Goal: Task Accomplishment & Management: Manage account settings

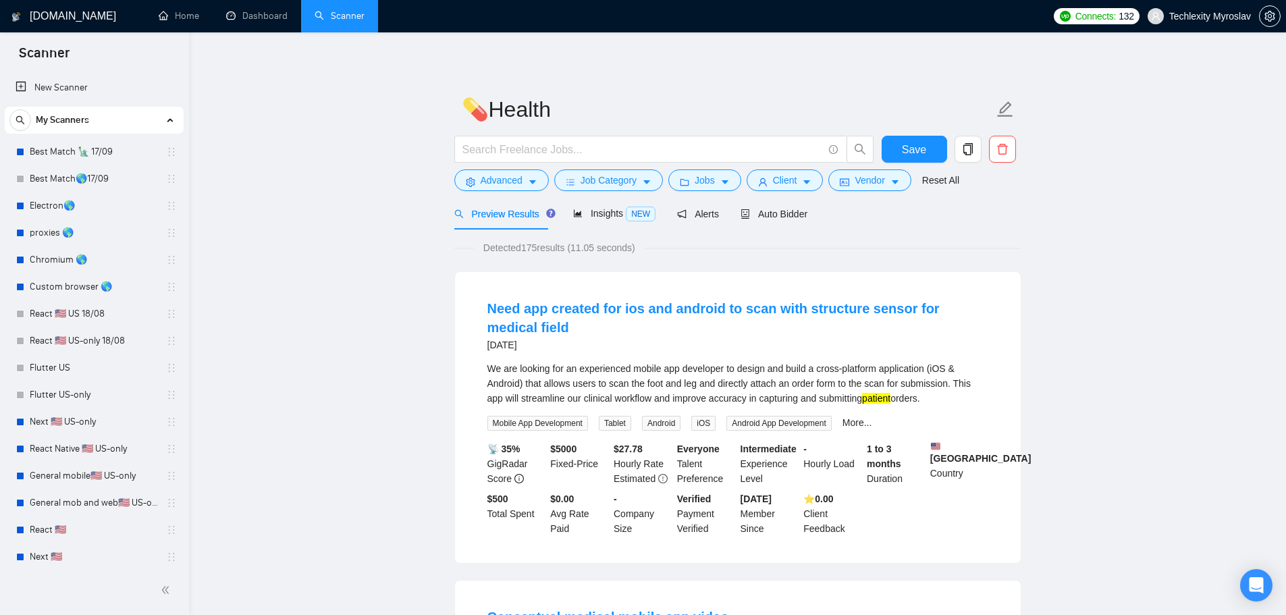
scroll to position [356, 0]
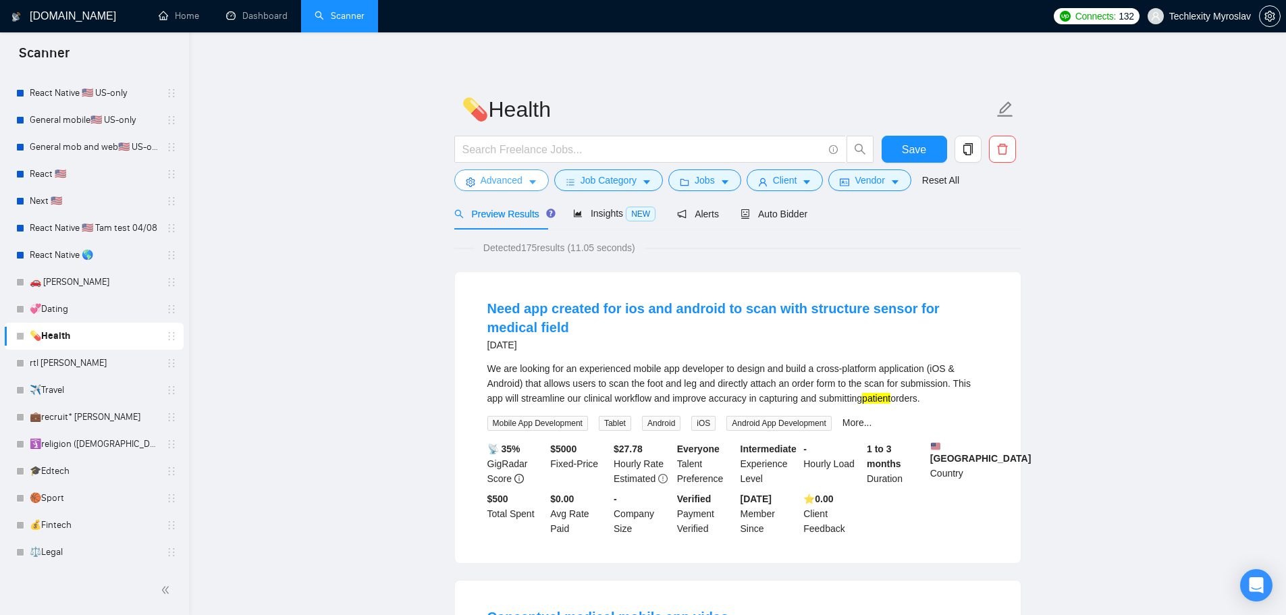
click at [495, 180] on span "Advanced" at bounding box center [502, 180] width 42 height 15
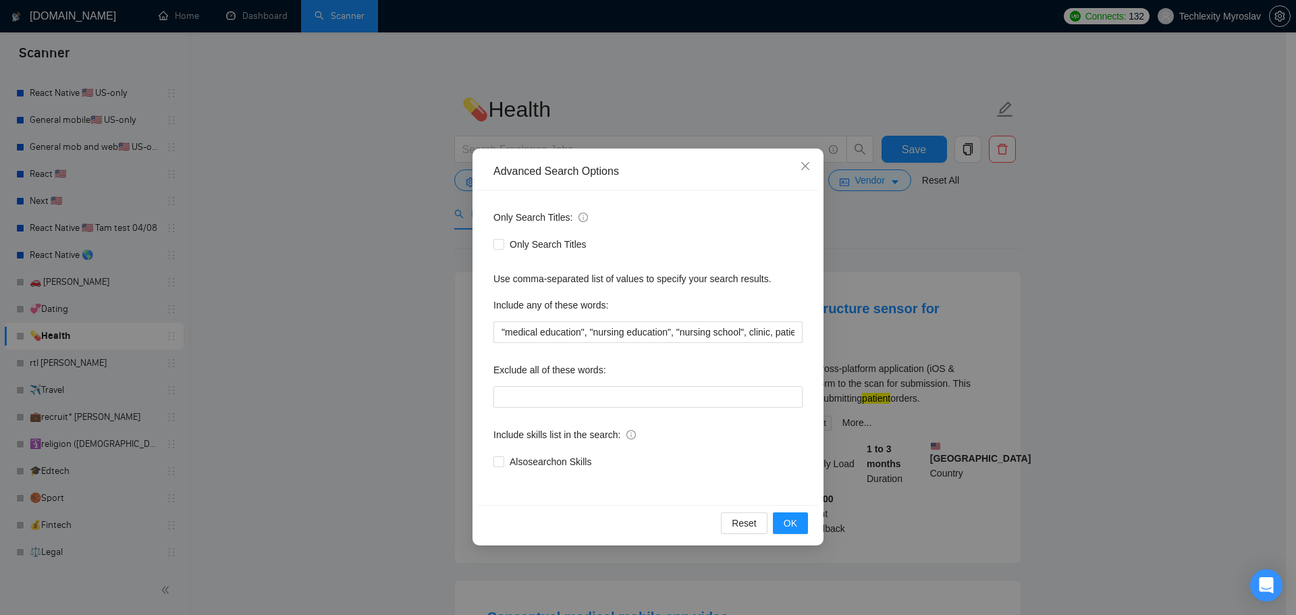
click at [1166, 387] on div "Advanced Search Options Only Search Titles: Only Search Titles Use comma-separa…" at bounding box center [648, 307] width 1296 height 615
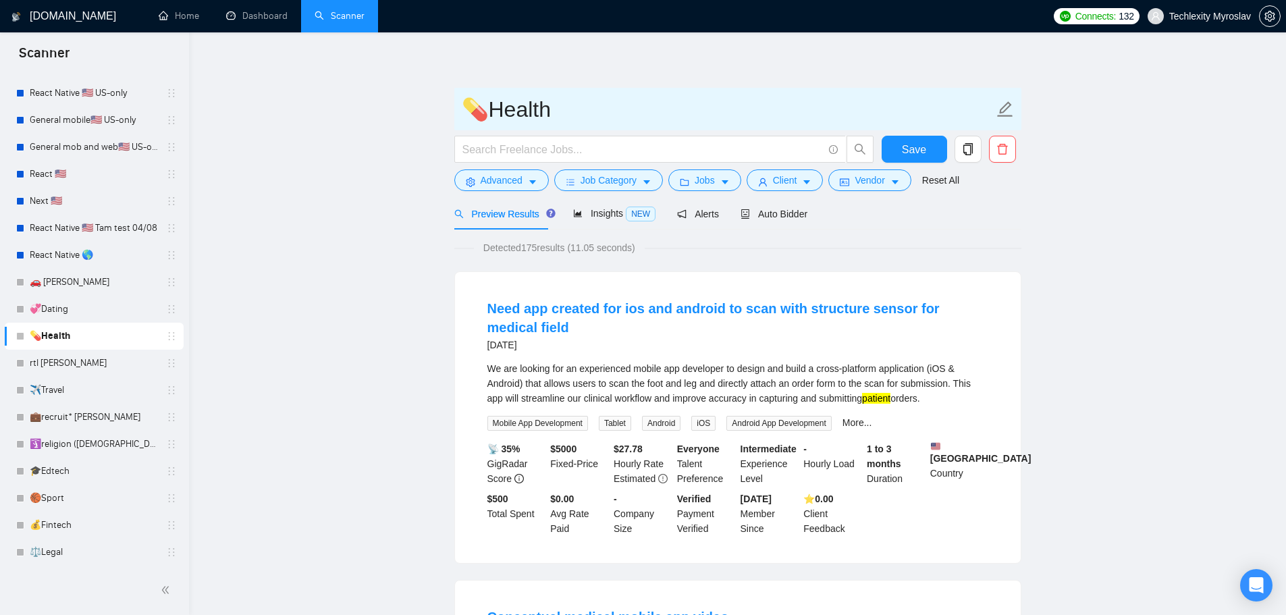
click at [566, 115] on input "💊Health" at bounding box center [728, 109] width 532 height 34
drag, startPoint x: 548, startPoint y: 110, endPoint x: 498, endPoint y: 117, distance: 49.8
click at [498, 117] on input "💊Health" at bounding box center [728, 109] width 532 height 34
paste input "Tech"
type input "💊HealthTech"
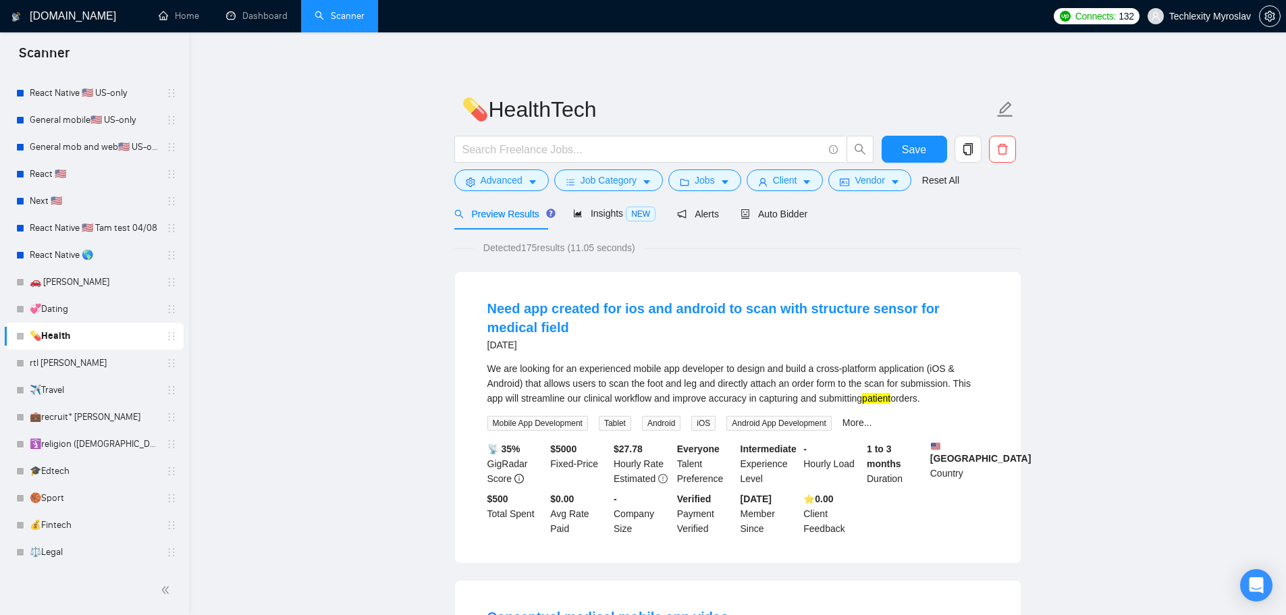
click at [904, 147] on span "Save" at bounding box center [914, 149] width 24 height 17
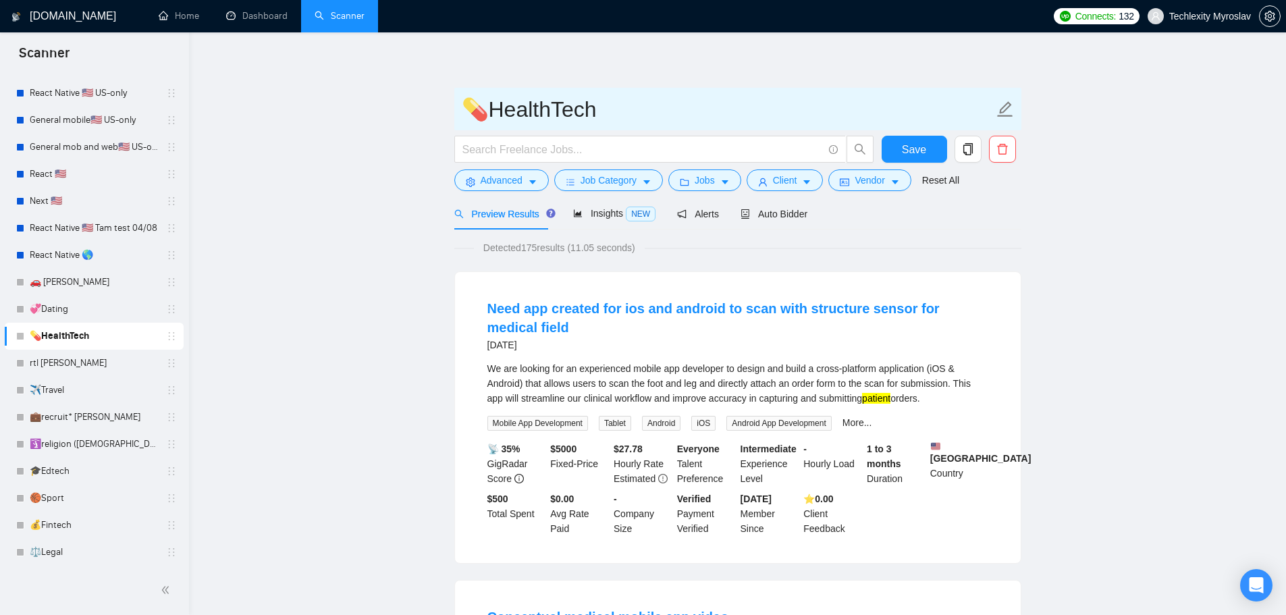
drag, startPoint x: 560, startPoint y: 113, endPoint x: 607, endPoint y: 115, distance: 46.6
click at [607, 115] on input "💊HealthTech" at bounding box center [728, 109] width 532 height 34
paste input "Per Project"
drag, startPoint x: 618, startPoint y: 113, endPoint x: 610, endPoint y: 118, distance: 9.2
click at [610, 118] on input "💊Health (Per Project)" at bounding box center [728, 109] width 532 height 34
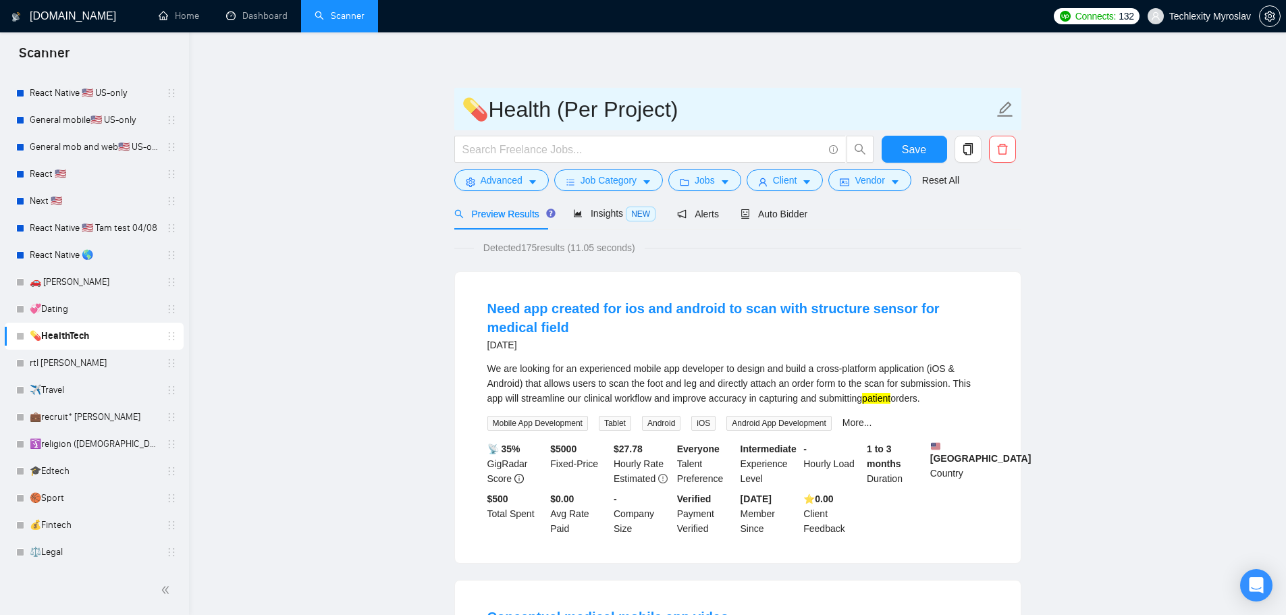
click at [602, 116] on input "💊Health (Per Project)" at bounding box center [728, 109] width 532 height 34
drag, startPoint x: 614, startPoint y: 113, endPoint x: 574, endPoint y: 112, distance: 39.8
click at [574, 112] on input "💊Health (Per Project)" at bounding box center [728, 109] width 532 height 34
type input "💊Health (project)"
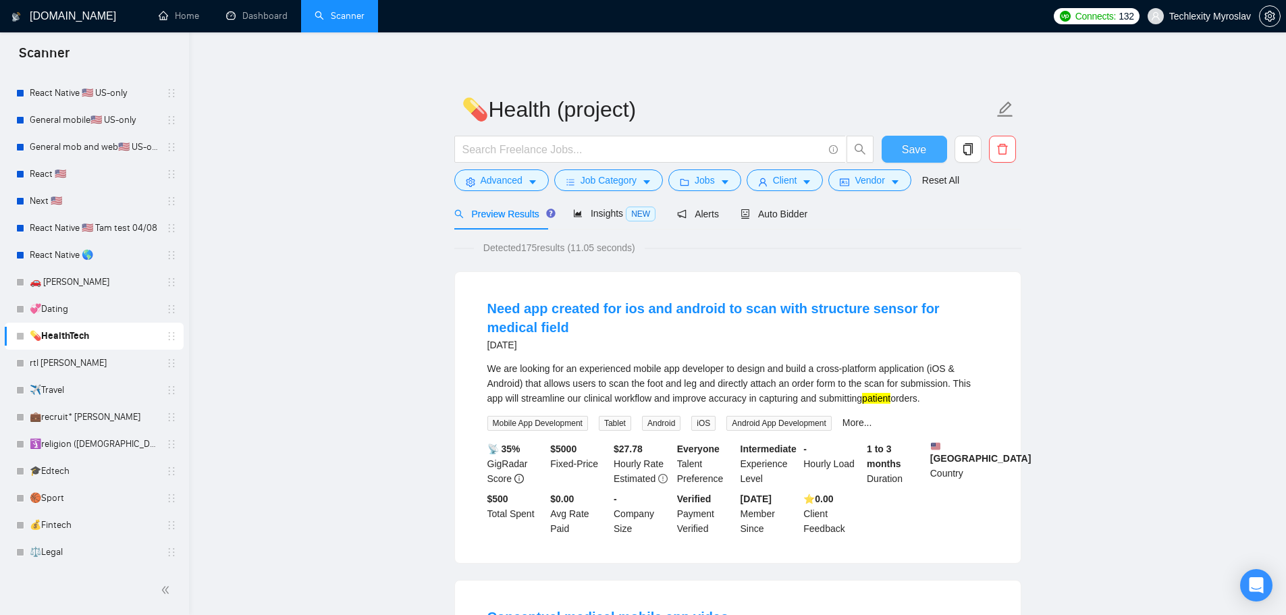
click at [901, 148] on button "Save" at bounding box center [914, 149] width 65 height 27
click at [86, 527] on link "💰Fintech" at bounding box center [94, 525] width 128 height 27
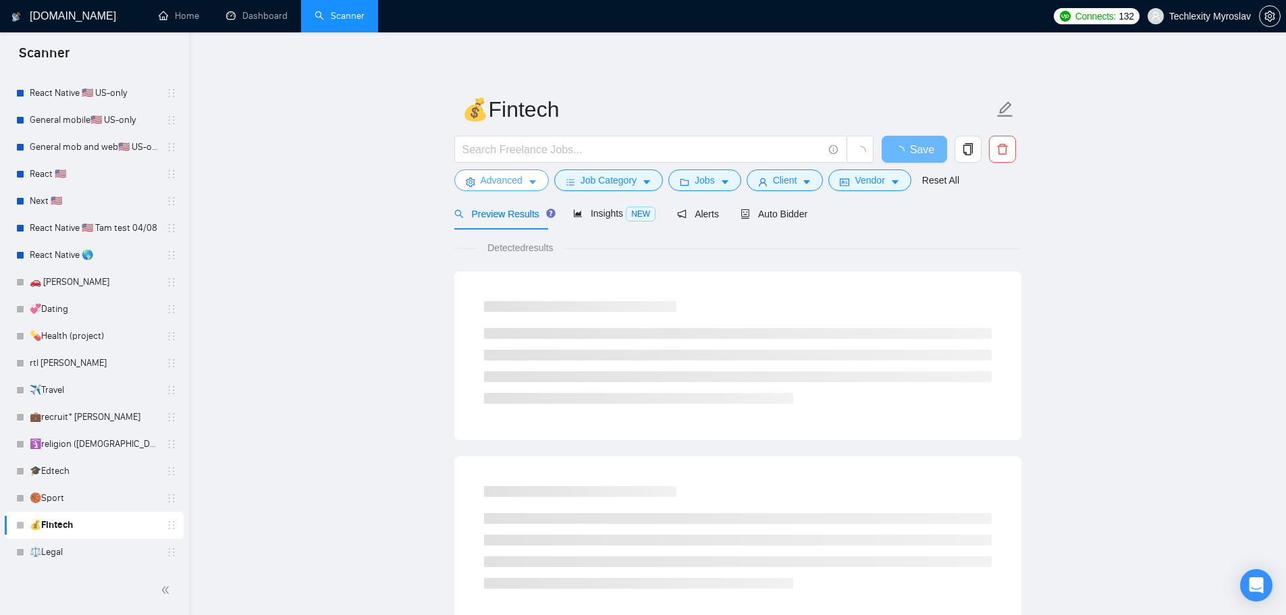
click at [498, 181] on span "Advanced" at bounding box center [502, 180] width 42 height 15
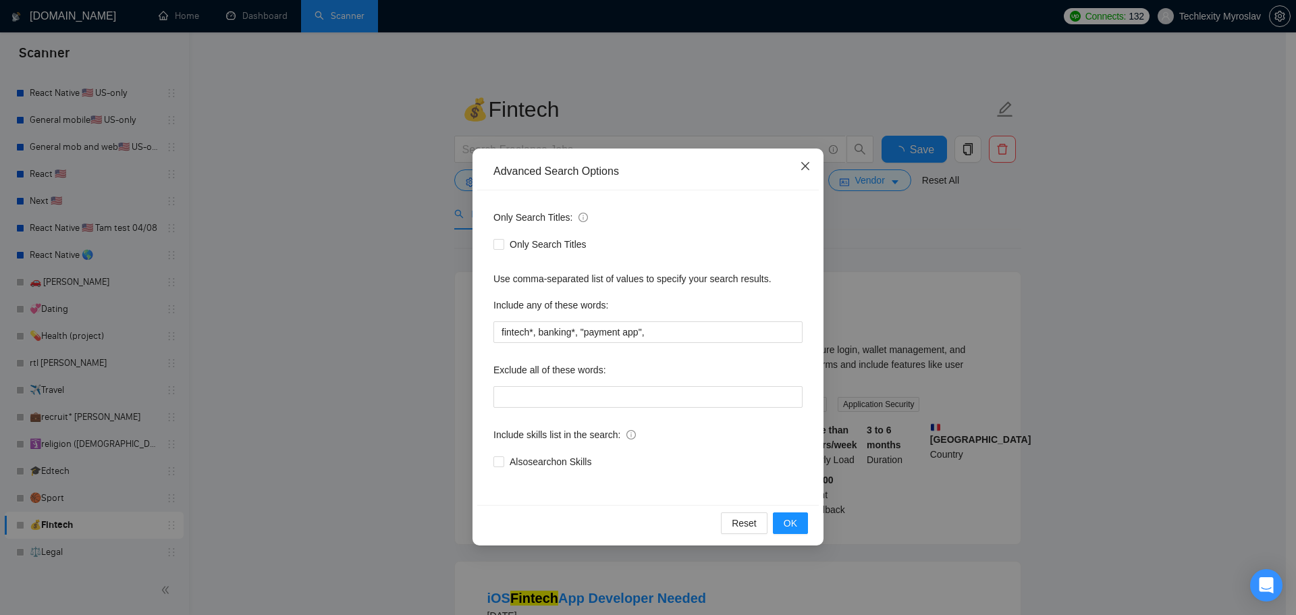
click at [798, 167] on span "Close" at bounding box center [805, 167] width 36 height 36
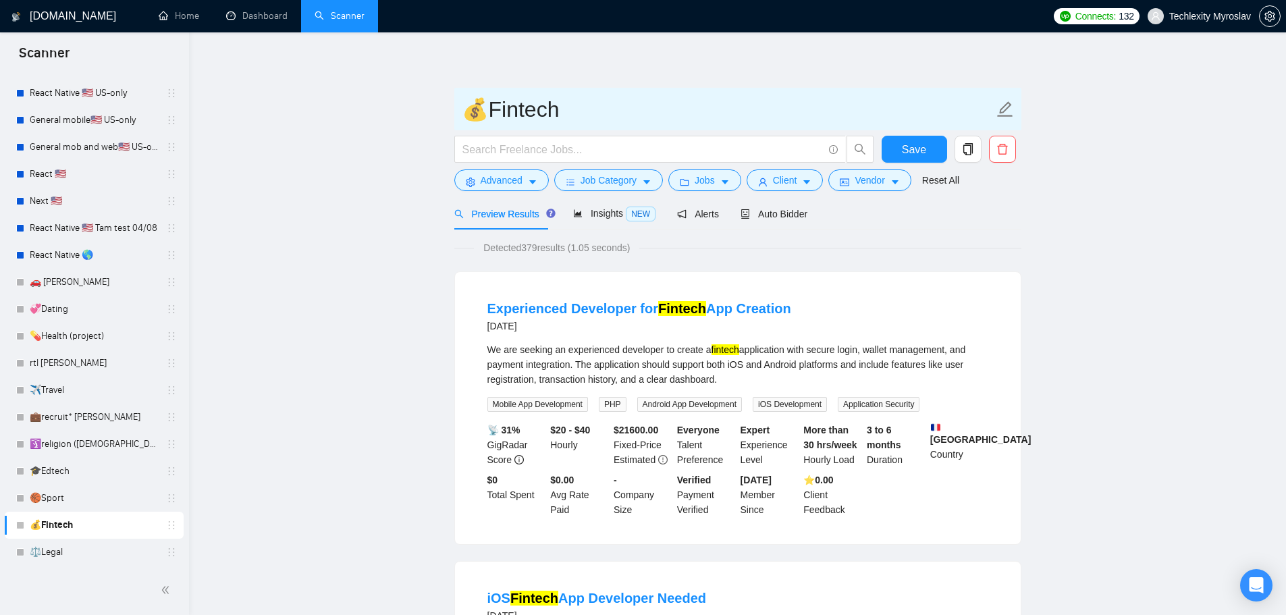
click at [601, 101] on input "💰Fintech" at bounding box center [728, 109] width 532 height 34
paste input "Industry"
type input "💰Fintech (Industry)"
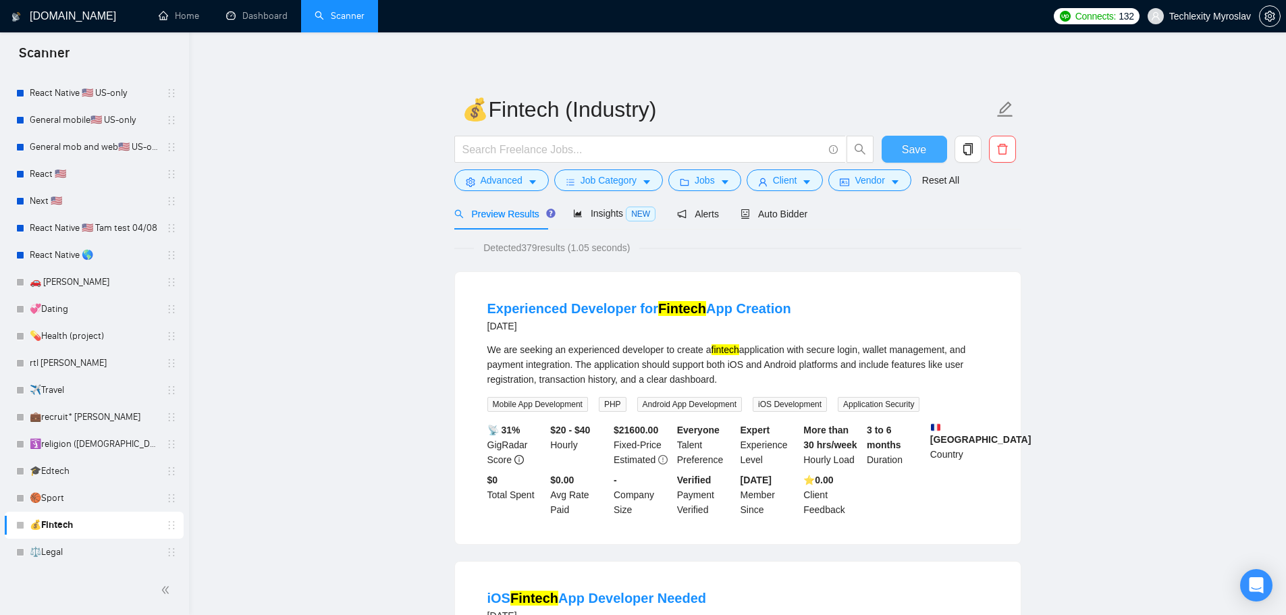
click at [909, 147] on span "Save" at bounding box center [914, 149] width 24 height 17
click at [104, 499] on link "🏀Sport" at bounding box center [94, 498] width 128 height 27
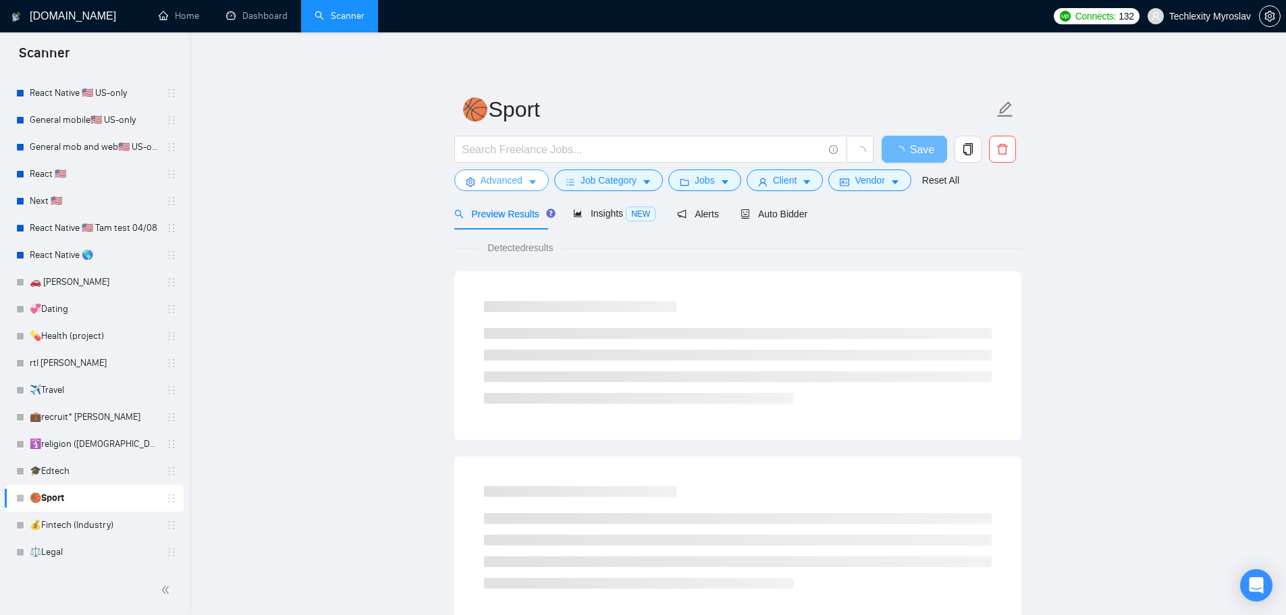
click at [485, 180] on span "Advanced" at bounding box center [502, 180] width 42 height 15
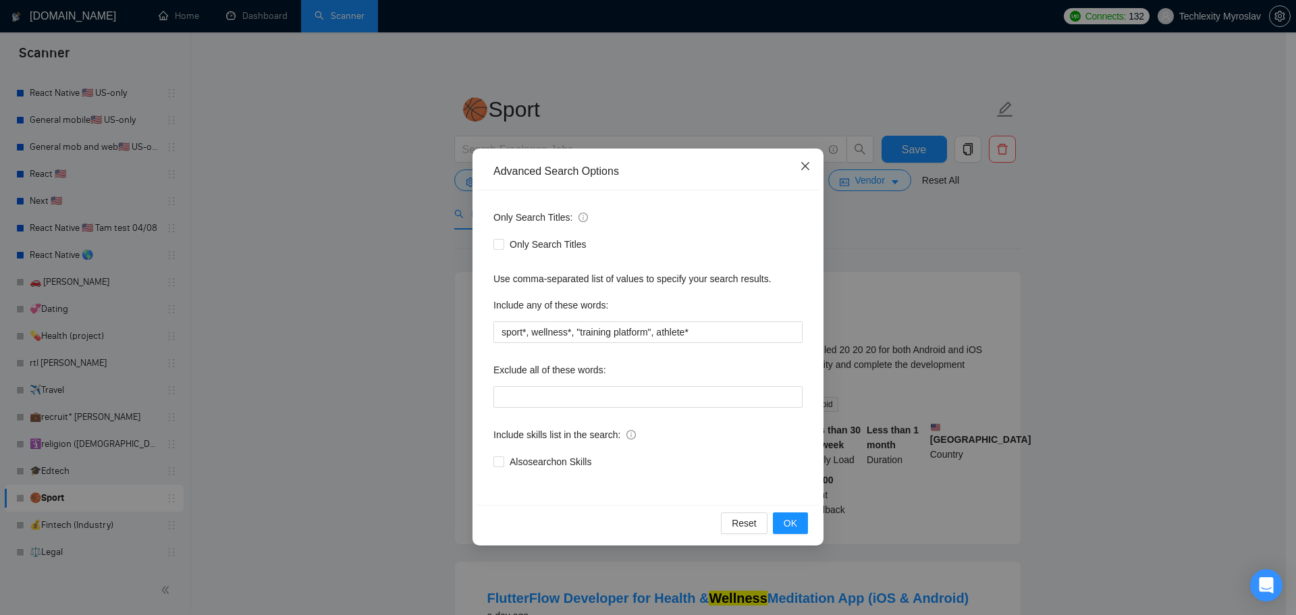
click at [801, 167] on icon "close" at bounding box center [805, 166] width 11 height 11
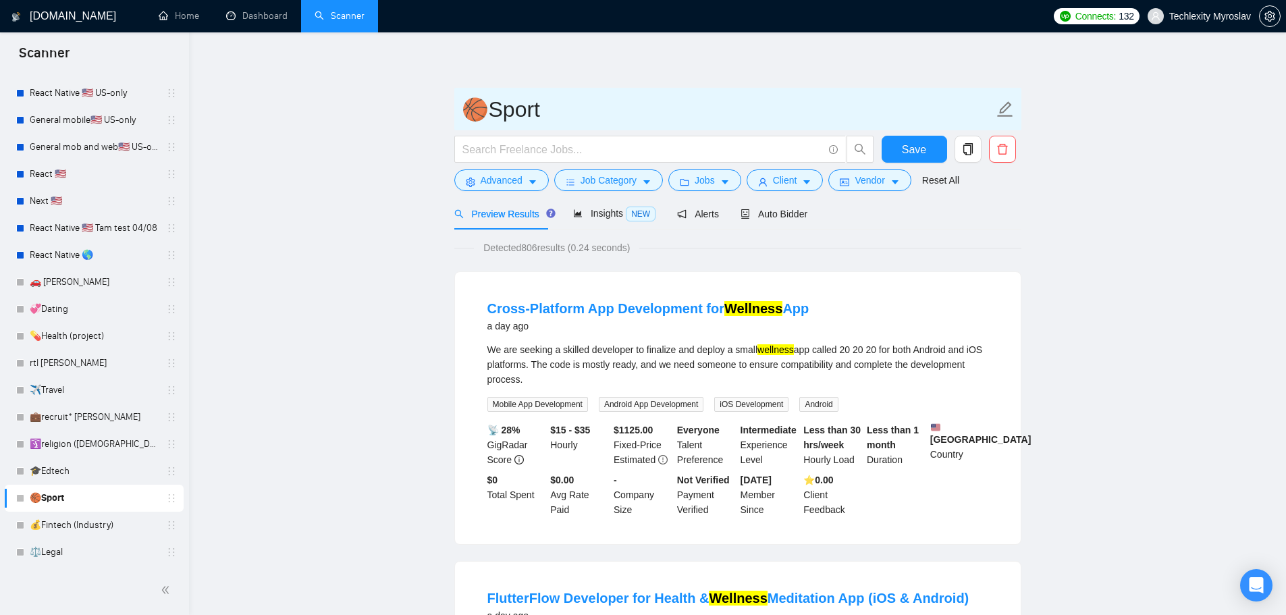
click at [560, 113] on input "🏀Sport" at bounding box center [728, 109] width 532 height 34
paste input "Industry"
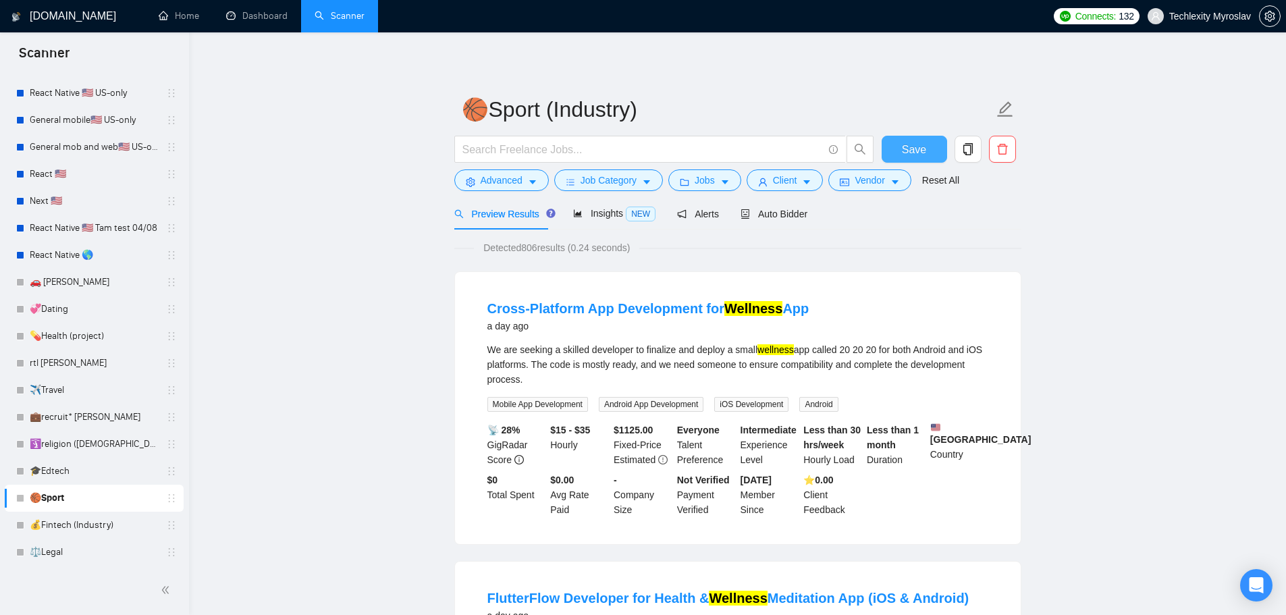
click at [911, 147] on span "Save" at bounding box center [914, 149] width 24 height 17
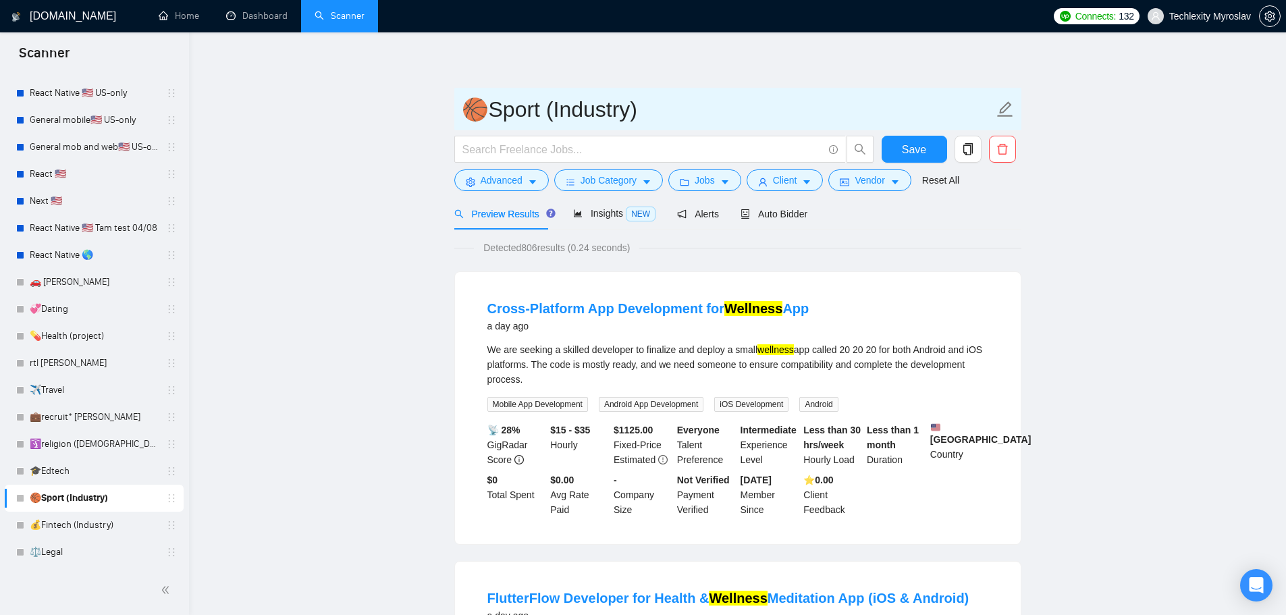
click at [522, 114] on input "🏀Sport (Industry)" at bounding box center [728, 109] width 532 height 34
drag, startPoint x: 652, startPoint y: 115, endPoint x: 495, endPoint y: 121, distance: 156.7
click at [495, 121] on input "🏀Sport (Industry)" at bounding box center [728, 109] width 532 height 34
paste input "Fitness & Training Apps"
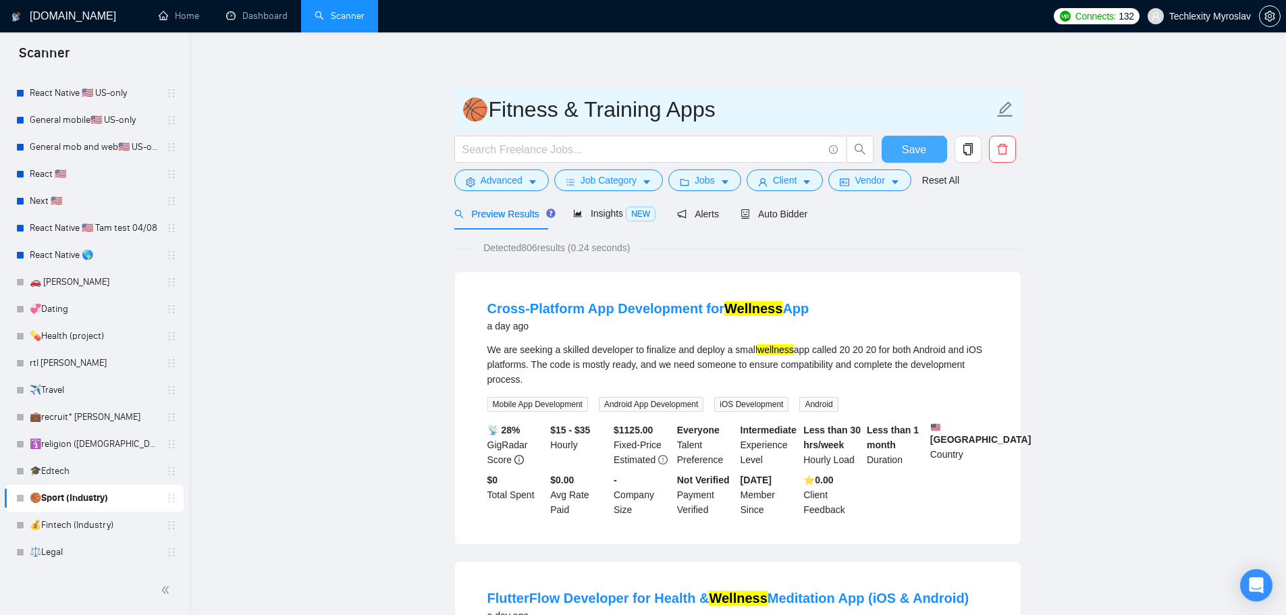
type input "🏀Fitness & Training Apps"
click at [916, 148] on span "Save" at bounding box center [914, 149] width 24 height 17
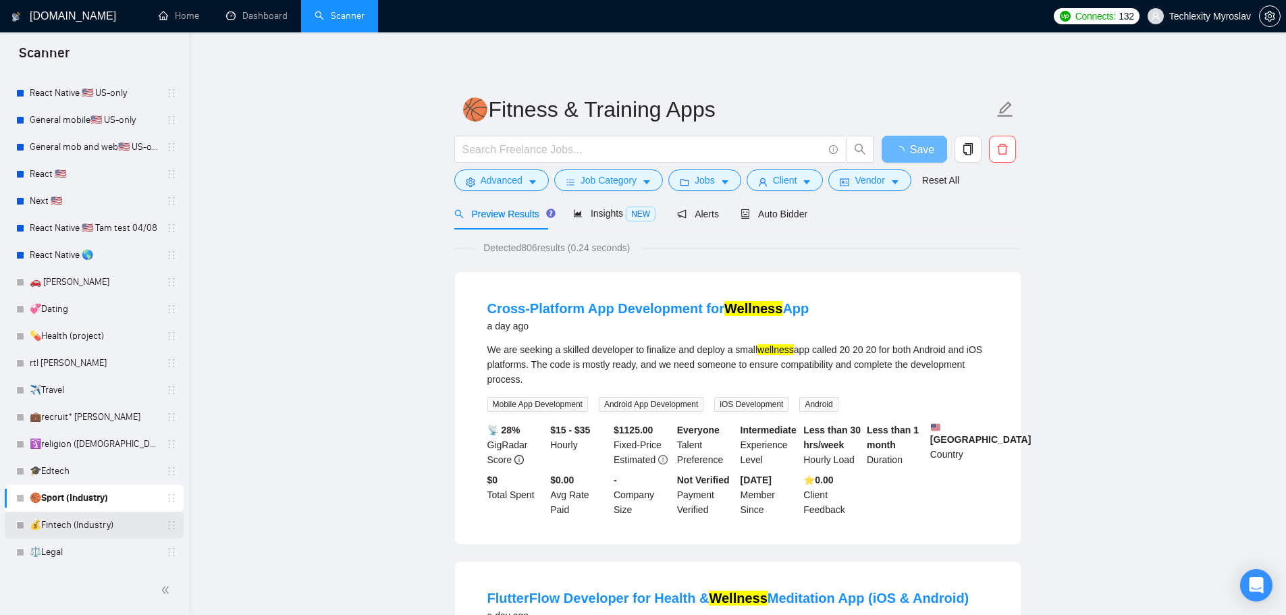
click at [89, 523] on link "💰Fintech (Industry)" at bounding box center [94, 525] width 128 height 27
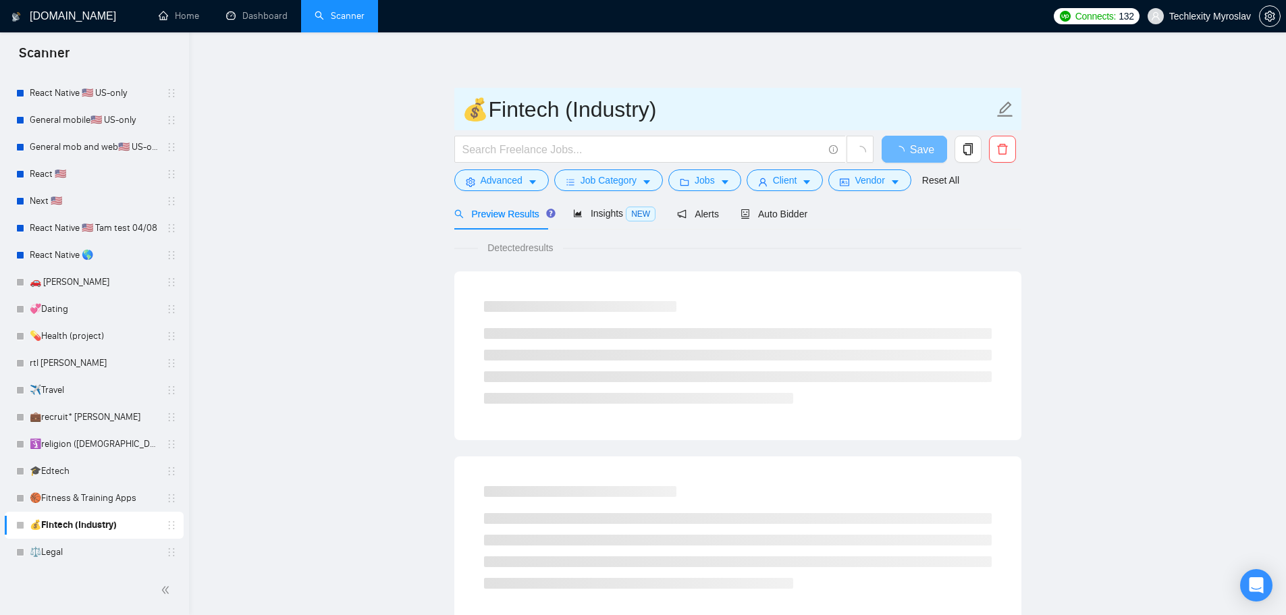
drag, startPoint x: 559, startPoint y: 112, endPoint x: 489, endPoint y: 113, distance: 69.5
click at [489, 113] on input "💰Fintech (Industry)" at bounding box center [728, 109] width 532 height 34
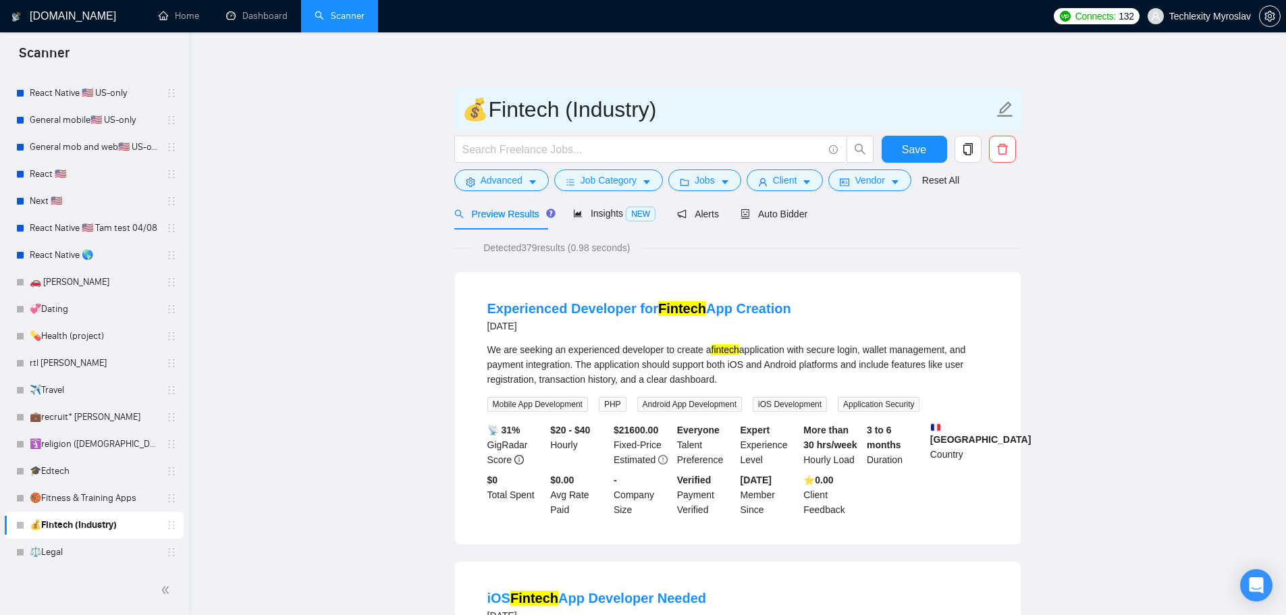
click at [660, 101] on input "💰Fintech (Industry)" at bounding box center [728, 109] width 532 height 34
drag, startPoint x: 675, startPoint y: 105, endPoint x: 494, endPoint y: 117, distance: 182.0
click at [494, 116] on input "💰Fintech (Industry)" at bounding box center [728, 109] width 532 height 34
paste input "Banking & Payments"
type input "💰Banking & Payments"
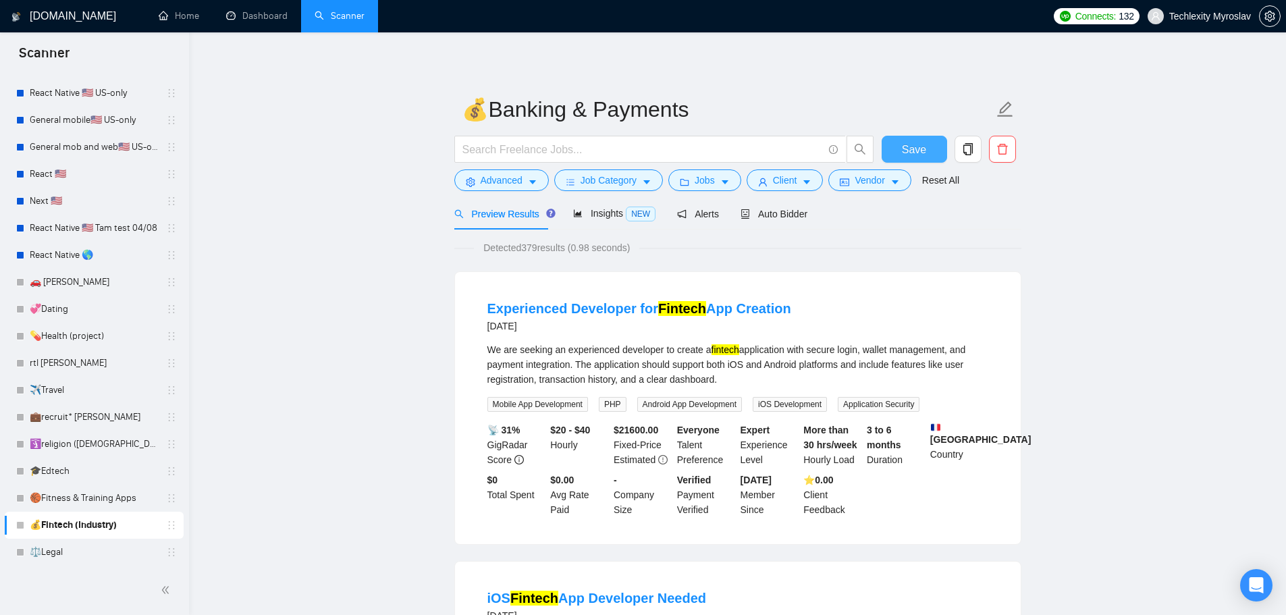
click at [904, 149] on span "Save" at bounding box center [914, 149] width 24 height 17
click at [100, 553] on link "⚖️Legal" at bounding box center [94, 552] width 128 height 27
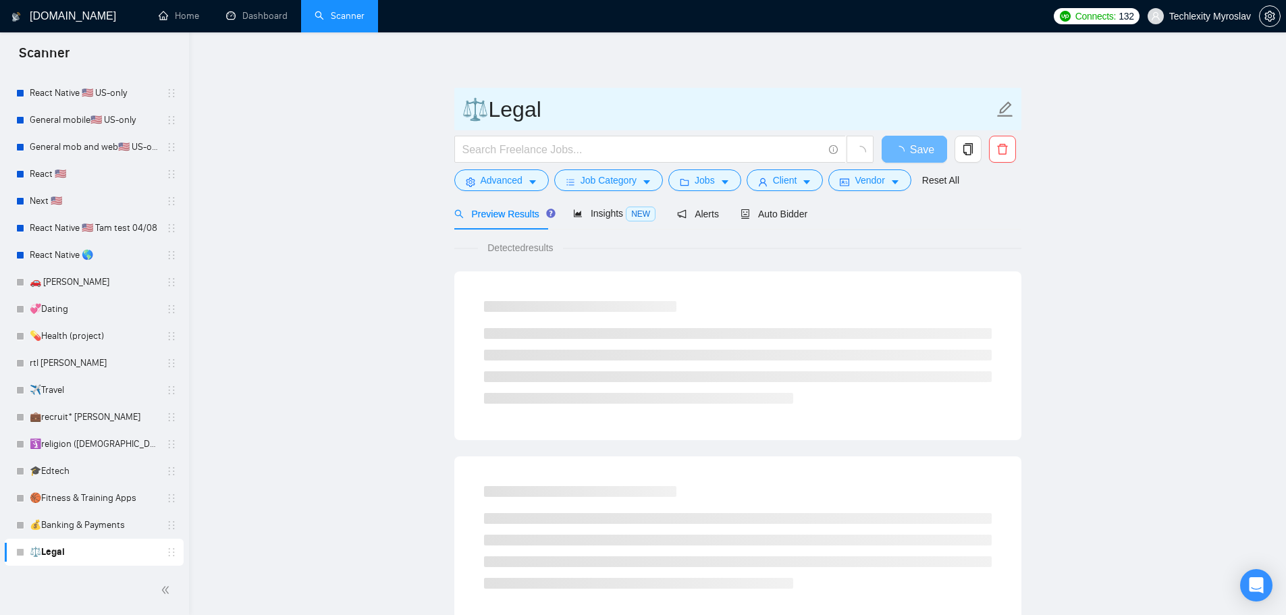
click at [518, 113] on input "⚖️Legal" at bounding box center [728, 109] width 532 height 34
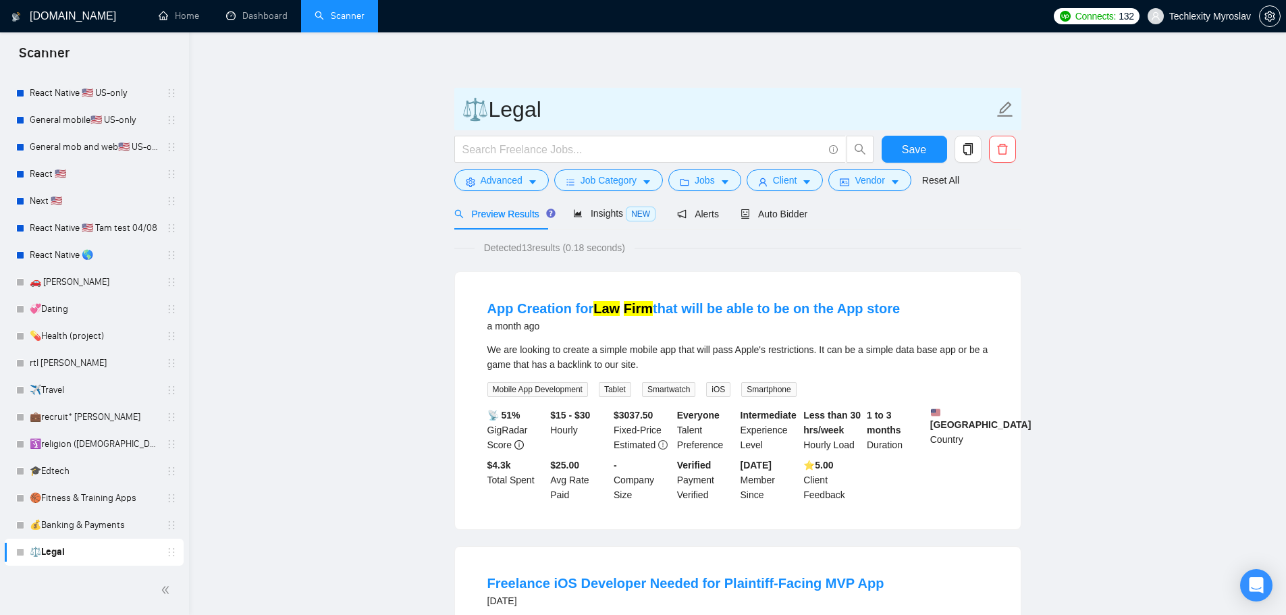
click at [540, 105] on input "⚖️Legal" at bounding box center [728, 109] width 532 height 34
drag, startPoint x: 545, startPoint y: 110, endPoint x: 494, endPoint y: 120, distance: 52.2
click at [494, 120] on input "⚖️Legal" at bounding box center [728, 109] width 532 height 34
paste input "Tech Solutions"
type input "⚖️LegalTech Solutions"
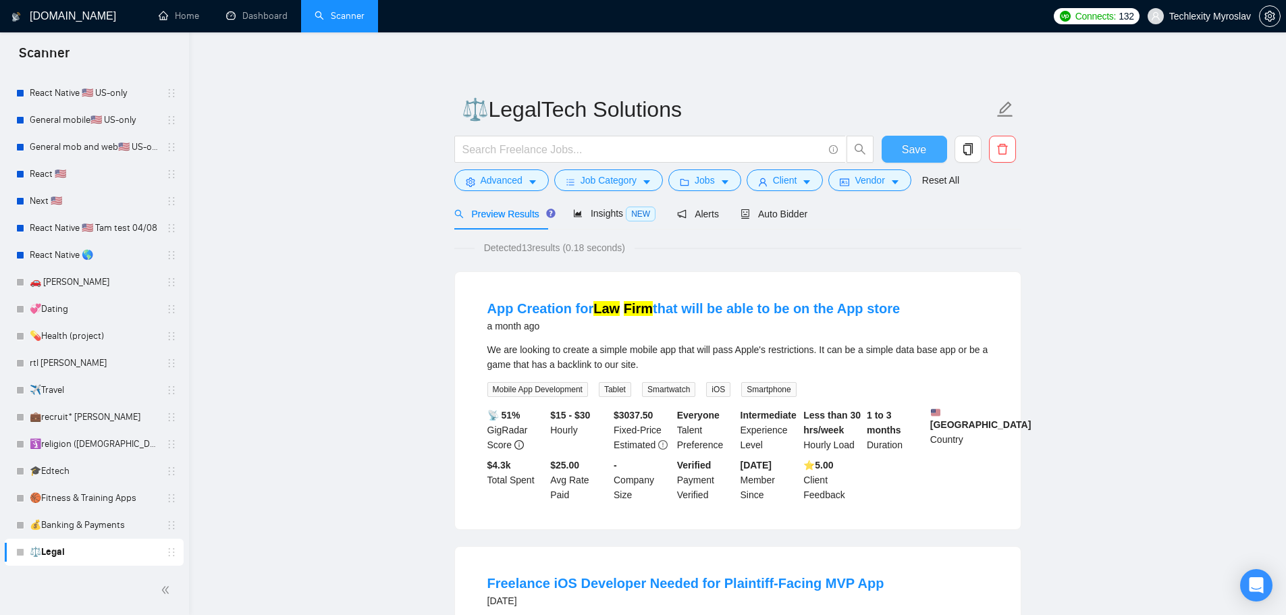
click at [895, 147] on button "Save" at bounding box center [914, 149] width 65 height 27
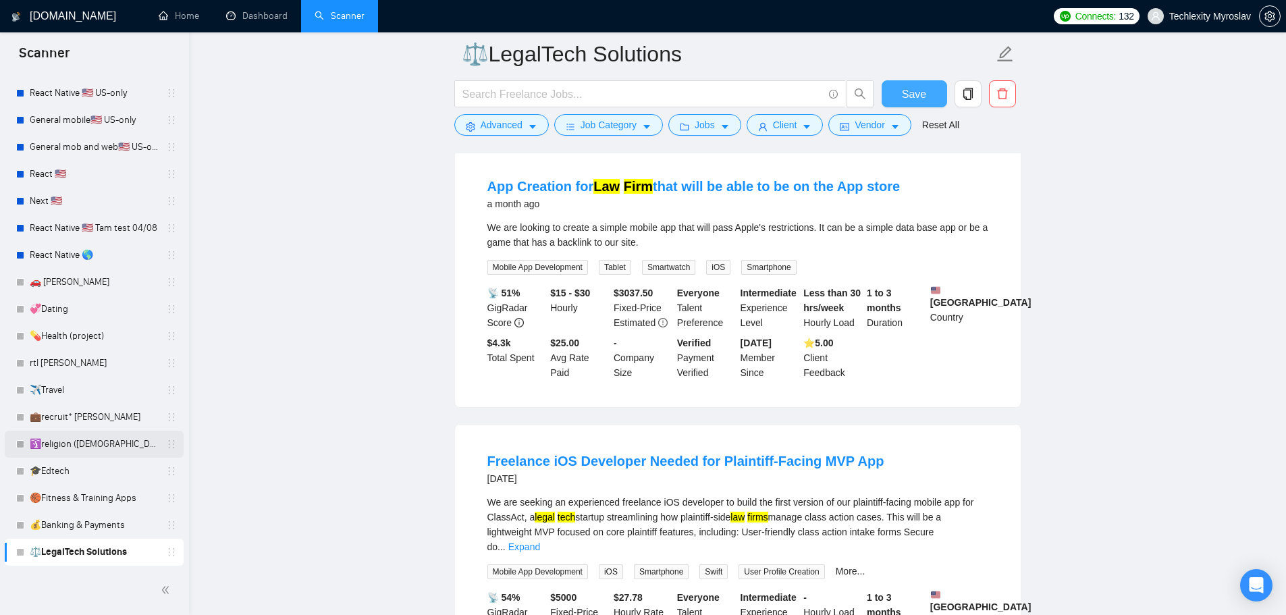
scroll to position [135, 0]
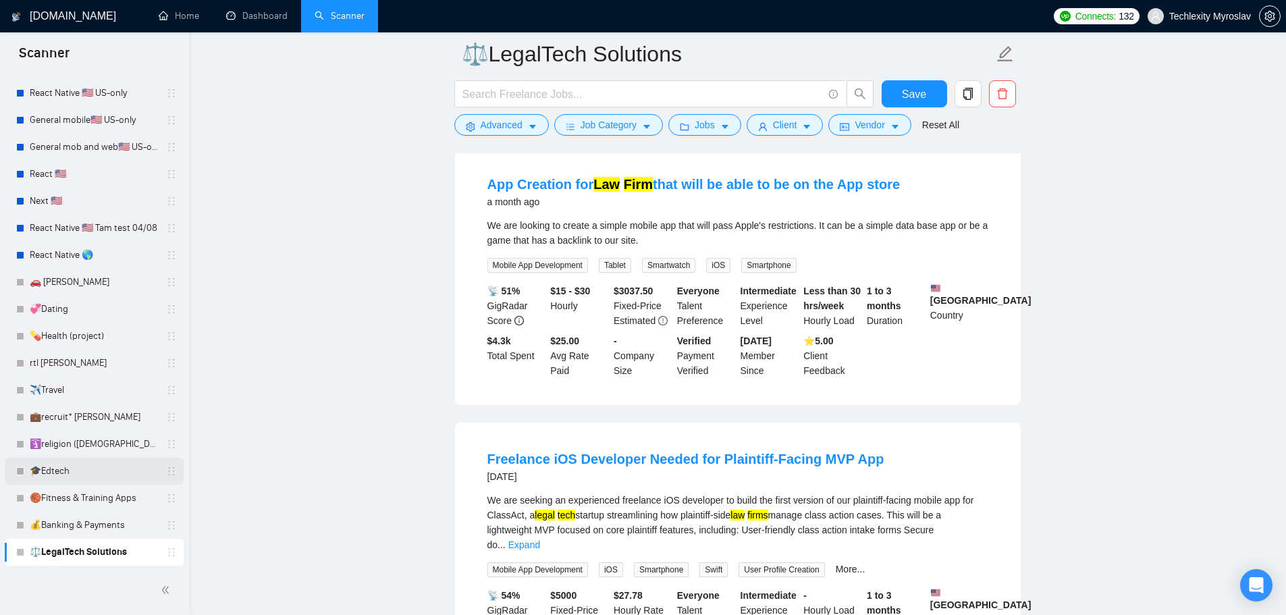
click at [107, 480] on link "🎓Edtech" at bounding box center [94, 471] width 128 height 27
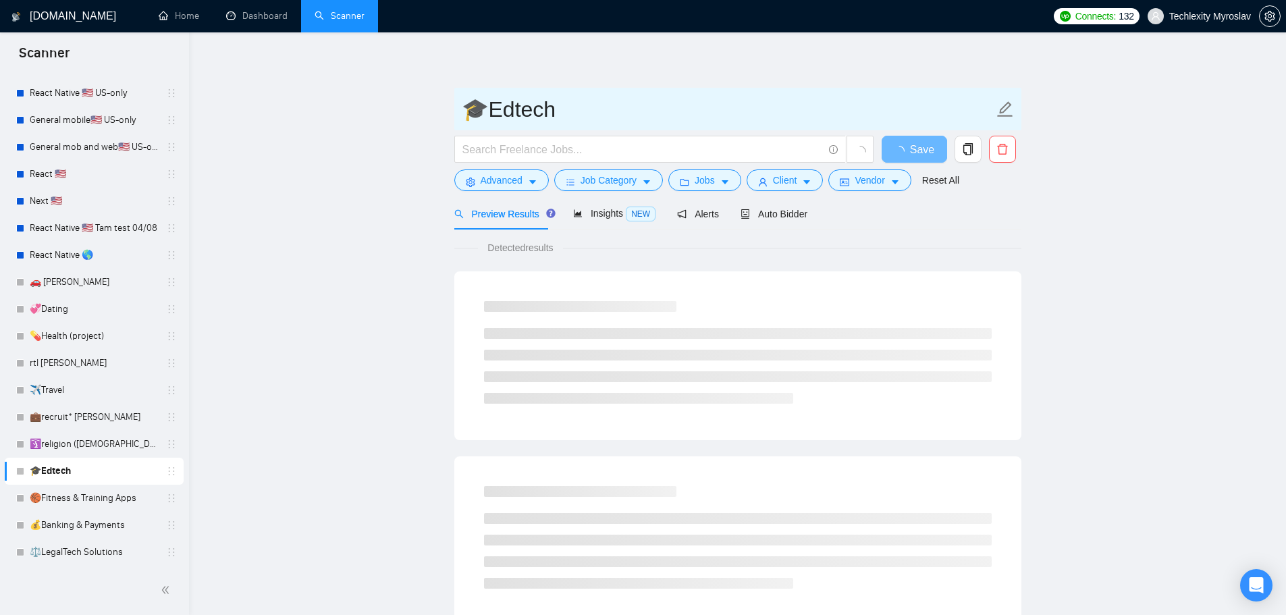
click at [541, 103] on input "🎓Edtech" at bounding box center [728, 109] width 532 height 34
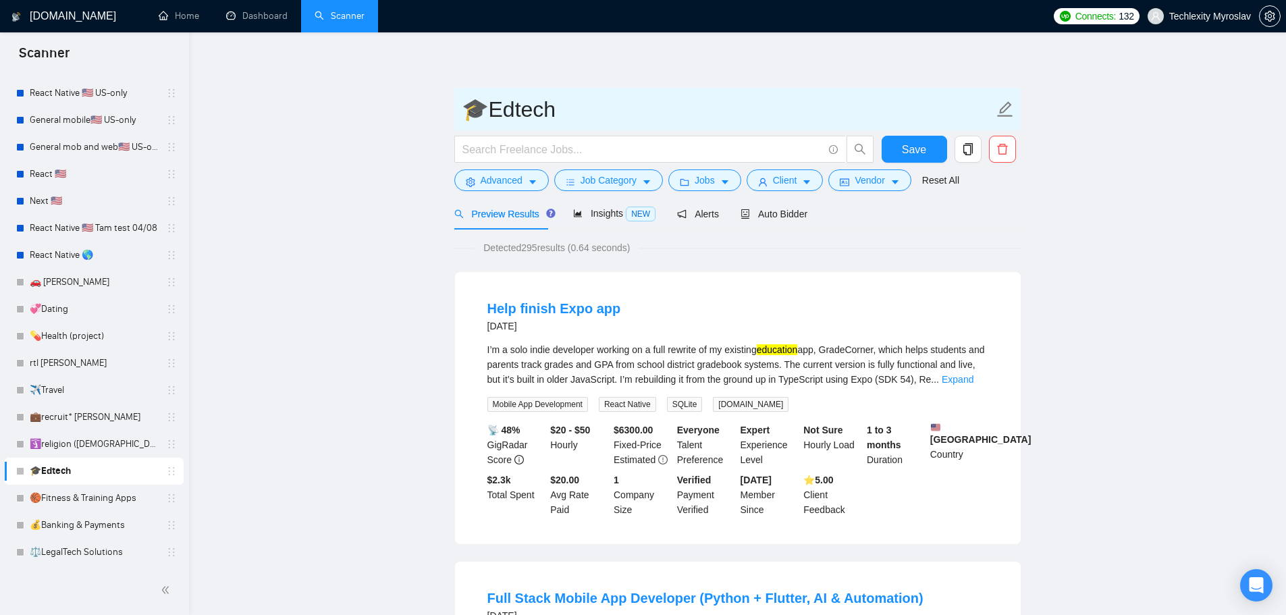
paste input "ucational Apps"
type input "🎓Educational Apps"
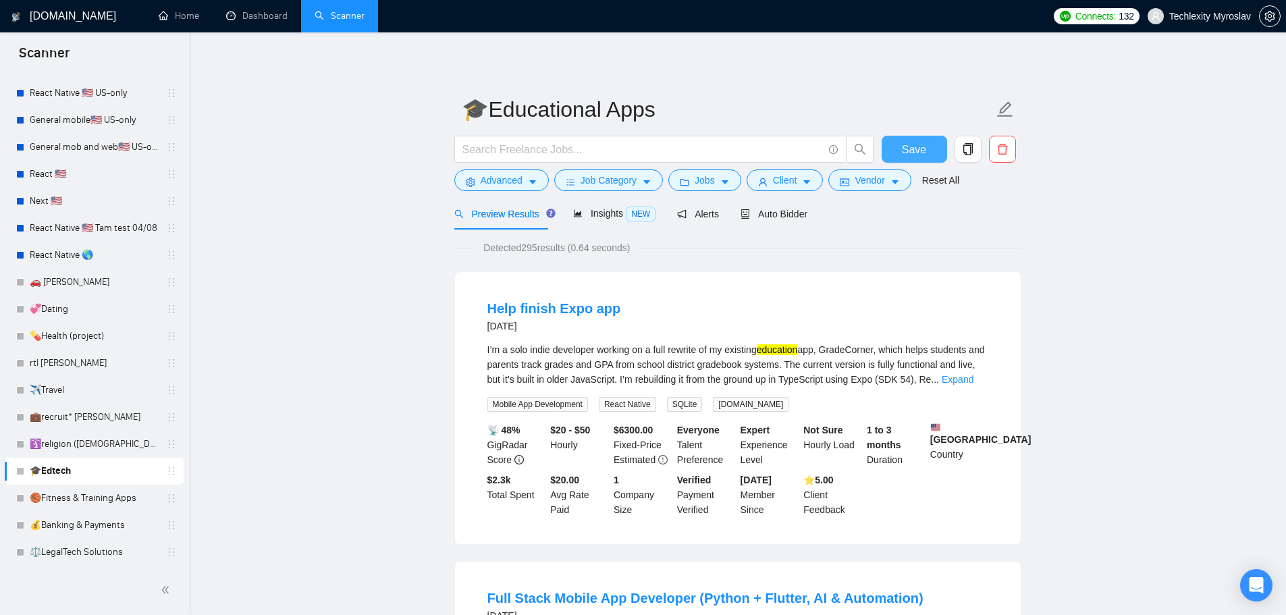
click at [910, 145] on span "Save" at bounding box center [914, 149] width 24 height 17
click at [109, 526] on link "💰Banking & Payments" at bounding box center [94, 525] width 128 height 27
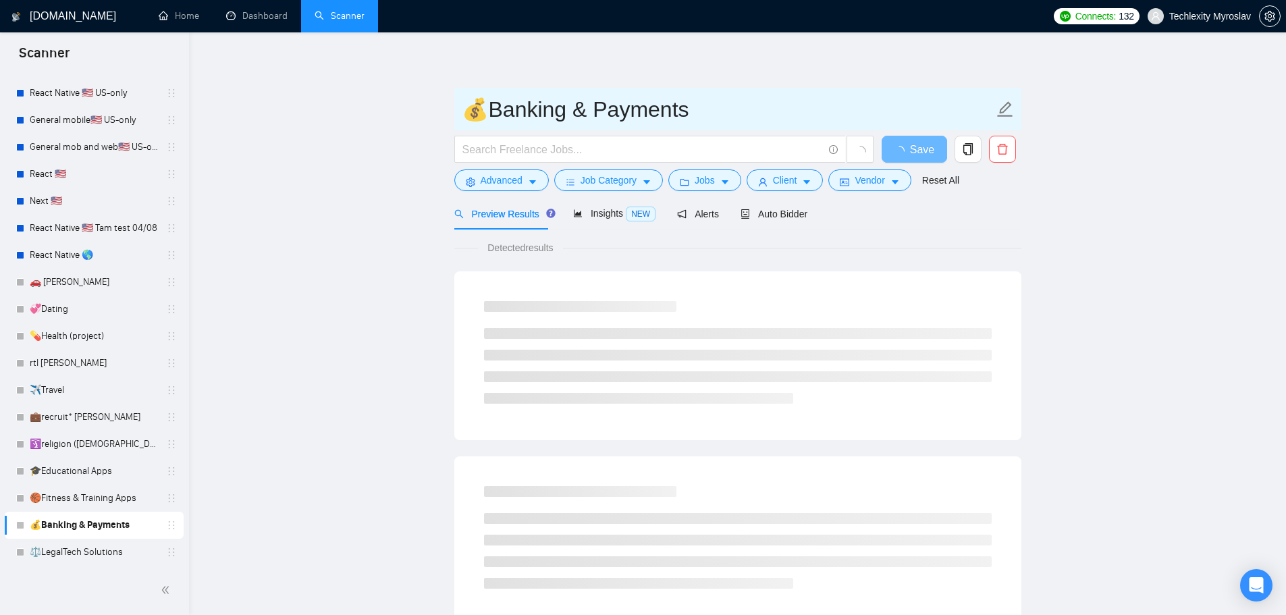
click at [725, 124] on input "💰Banking & Payments" at bounding box center [728, 109] width 532 height 34
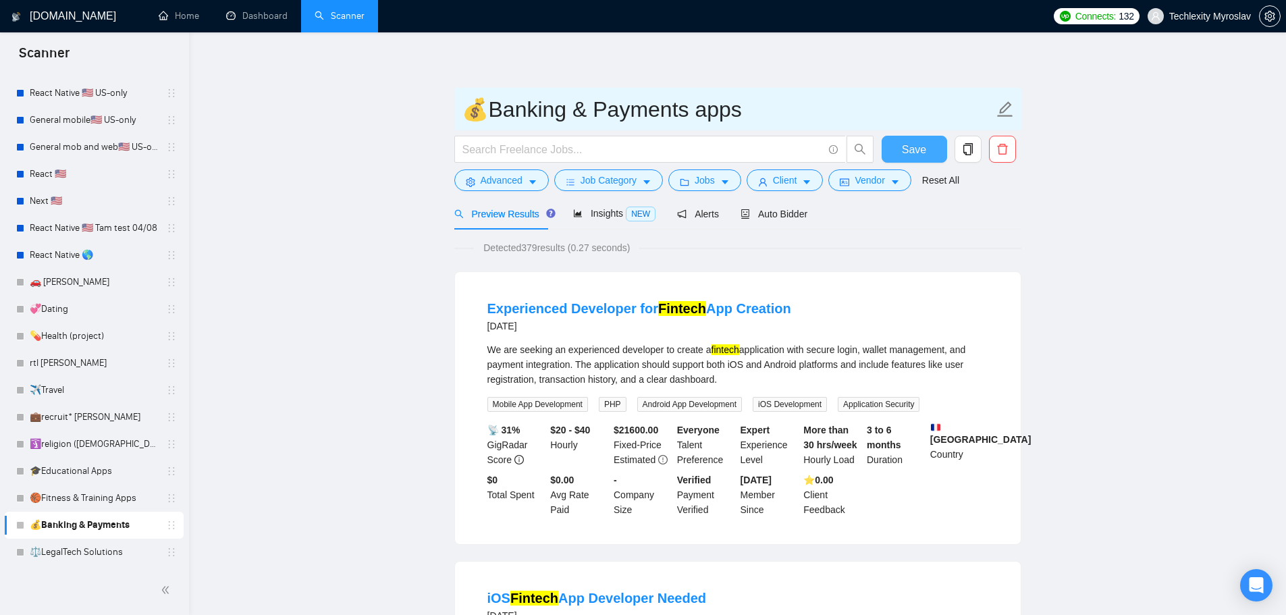
type input "💰Banking & Payments apps"
click at [918, 151] on span "Save" at bounding box center [914, 149] width 24 height 17
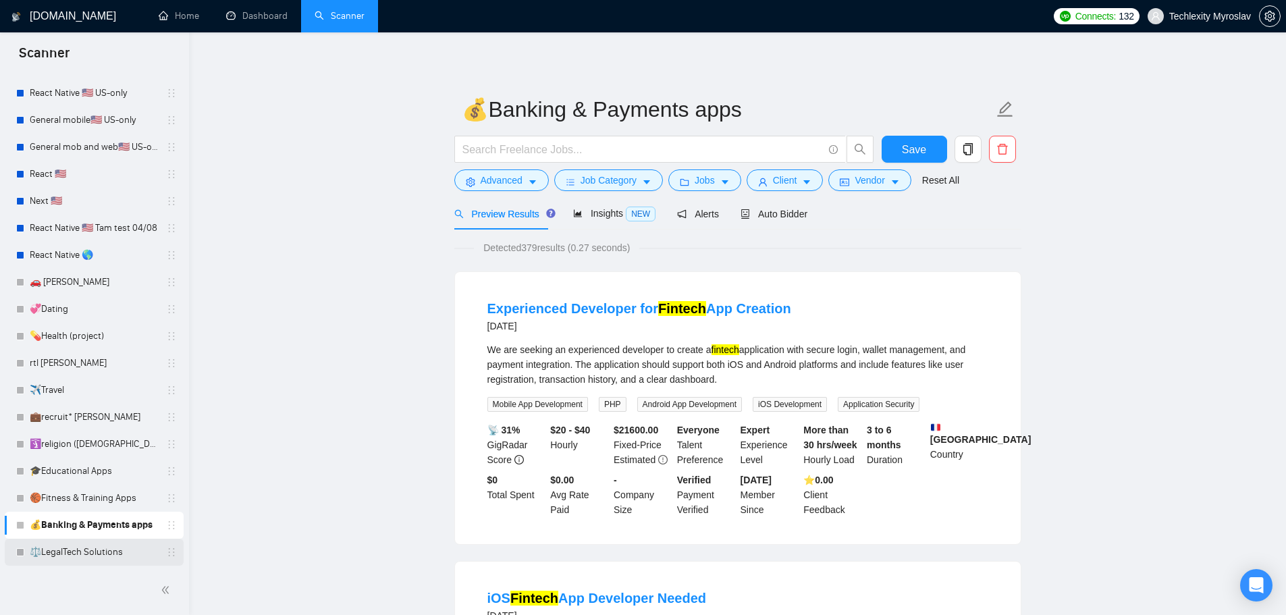
click at [116, 558] on link "⚖️LegalTech Solutions" at bounding box center [94, 552] width 128 height 27
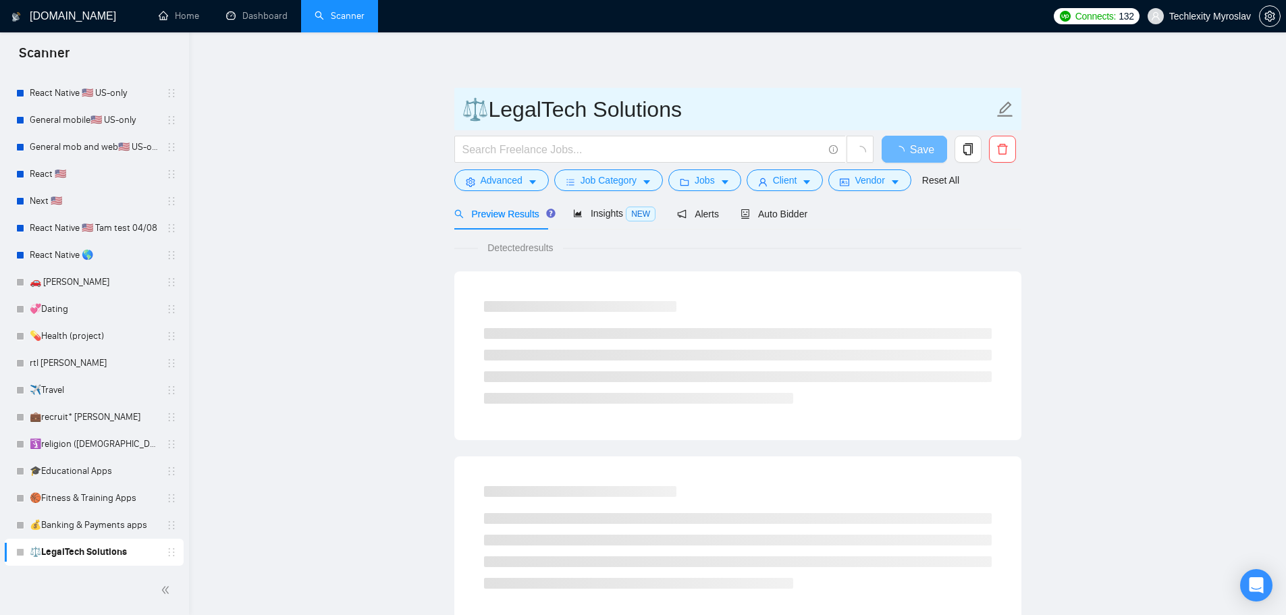
click at [732, 115] on input "⚖️LegalTech Solutions" at bounding box center [728, 109] width 532 height 34
click at [631, 113] on input "⚖️LegalTech Solutions apps" at bounding box center [728, 109] width 532 height 34
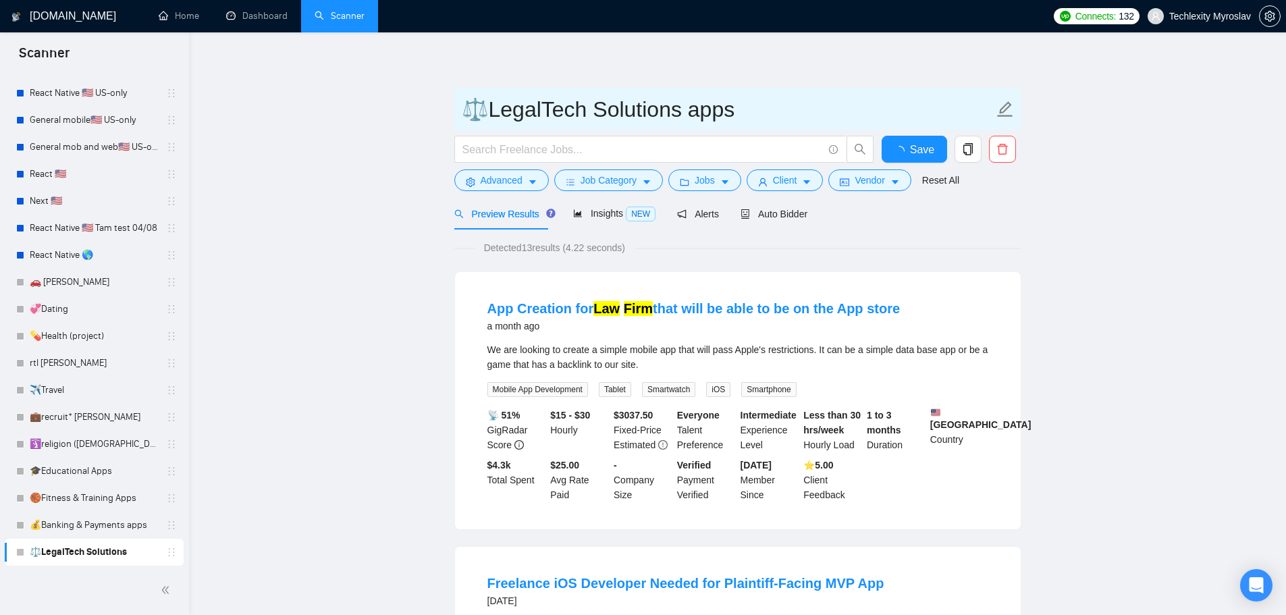
click at [631, 113] on input "⚖️LegalTech Solutions apps" at bounding box center [728, 109] width 532 height 34
type input "⚖️LegalTech apps"
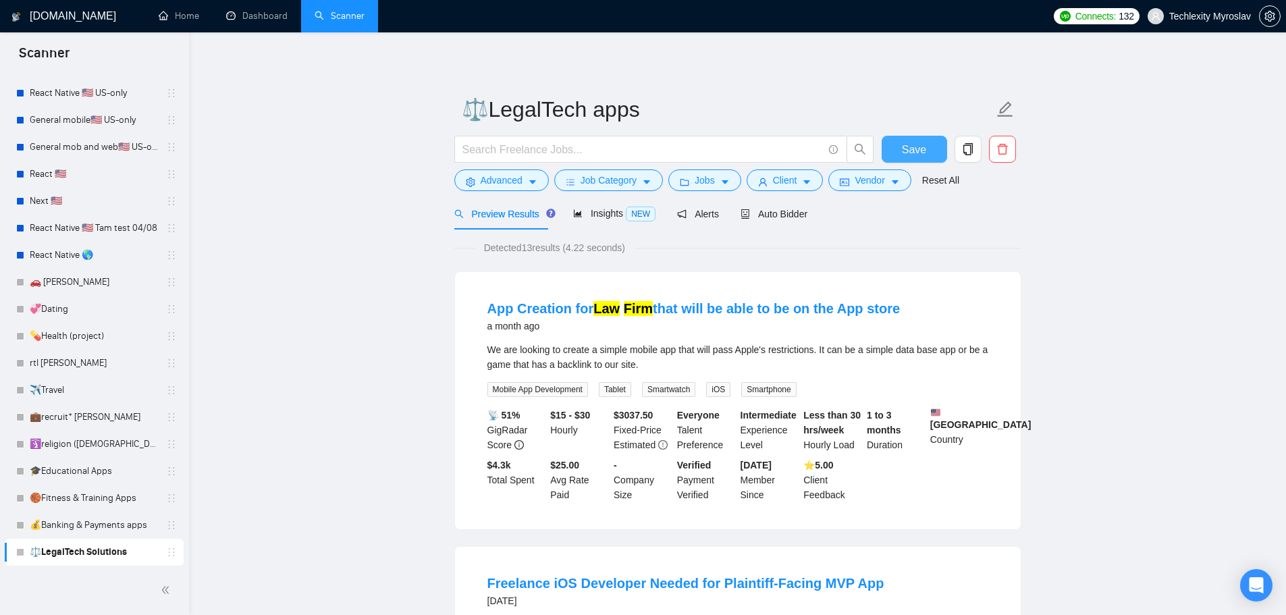
click at [911, 142] on span "Save" at bounding box center [914, 149] width 24 height 17
click at [85, 332] on link "💊Health (project)" at bounding box center [94, 336] width 128 height 27
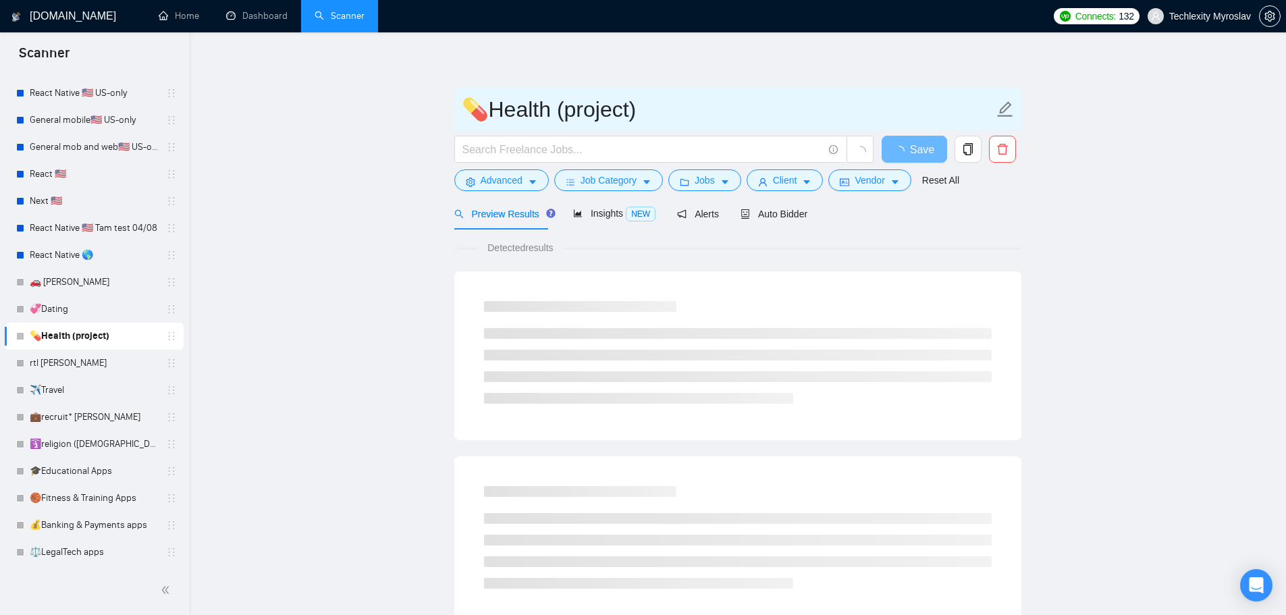
drag, startPoint x: 668, startPoint y: 122, endPoint x: 496, endPoint y: 126, distance: 172.2
click at [496, 126] on input "💊Health (project)" at bounding box center [728, 109] width 532 height 34
paste input "Medical Education App"
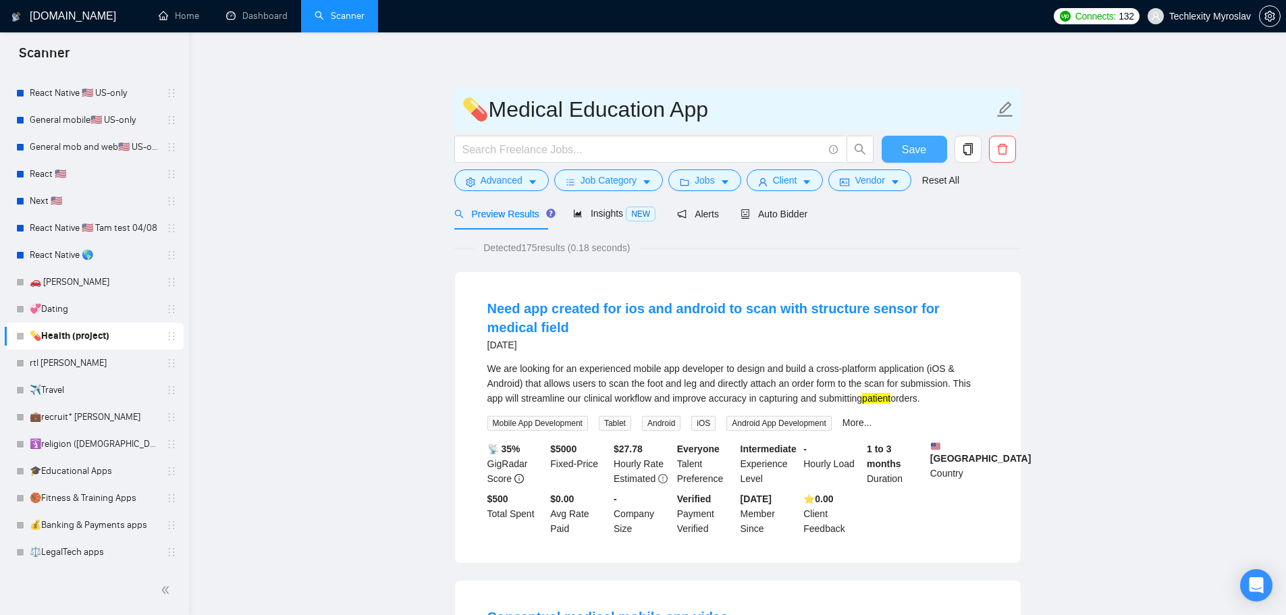
type input "💊Medical Education App"
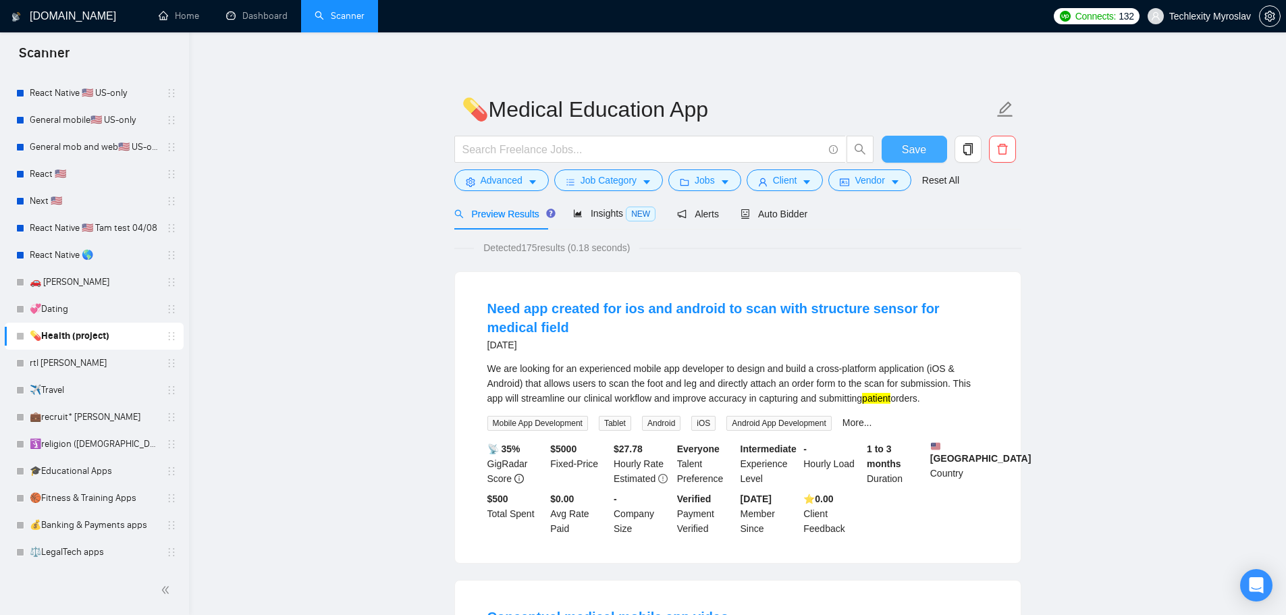
click at [897, 144] on button "Save" at bounding box center [914, 149] width 65 height 27
click at [72, 309] on link "💞Dating" at bounding box center [94, 309] width 128 height 27
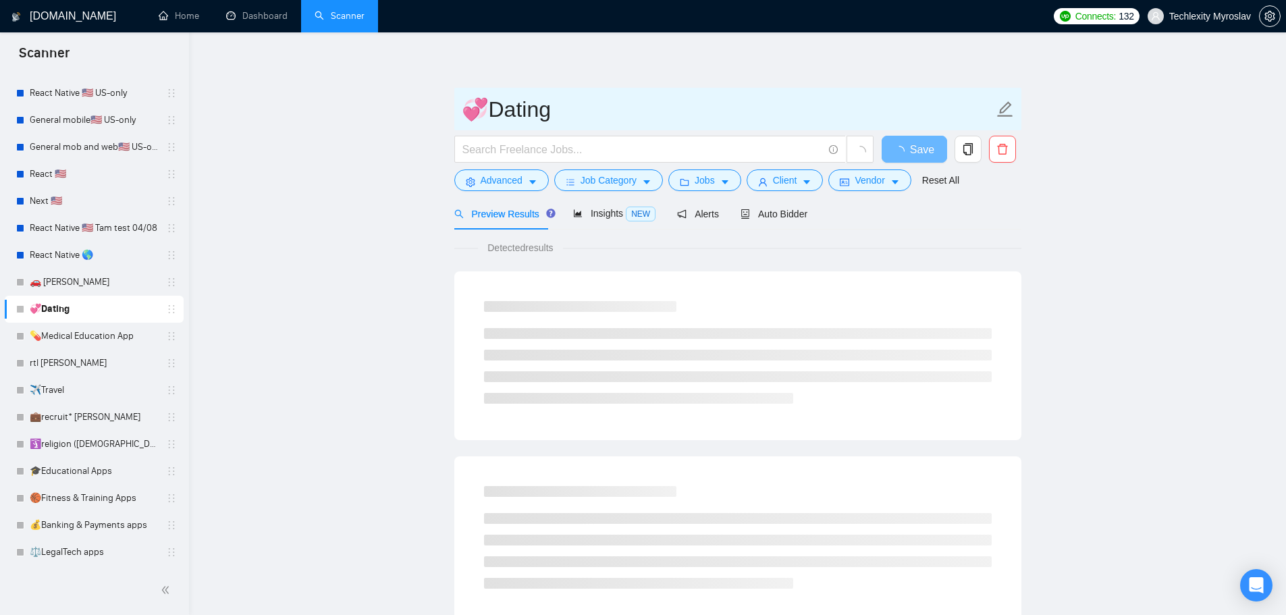
drag, startPoint x: 529, startPoint y: 111, endPoint x: 490, endPoint y: 114, distance: 38.6
click at [495, 114] on input "💞Dating" at bounding box center [728, 109] width 532 height 34
paste input "Relationship Finder App"
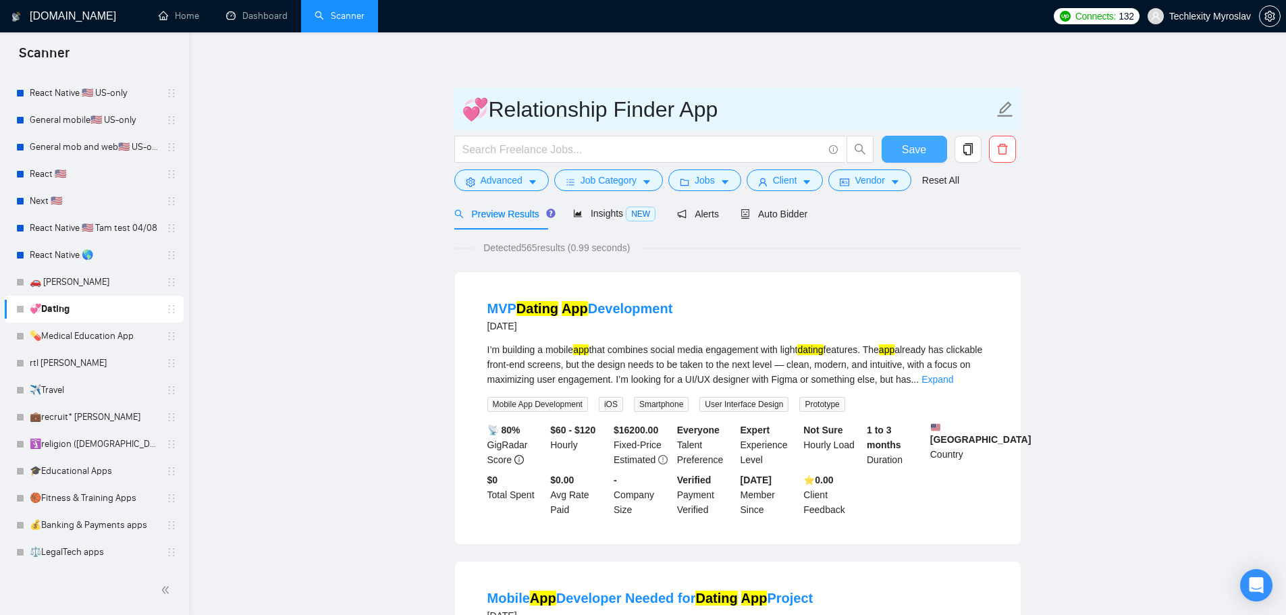
type input "💞Relationship Finder App"
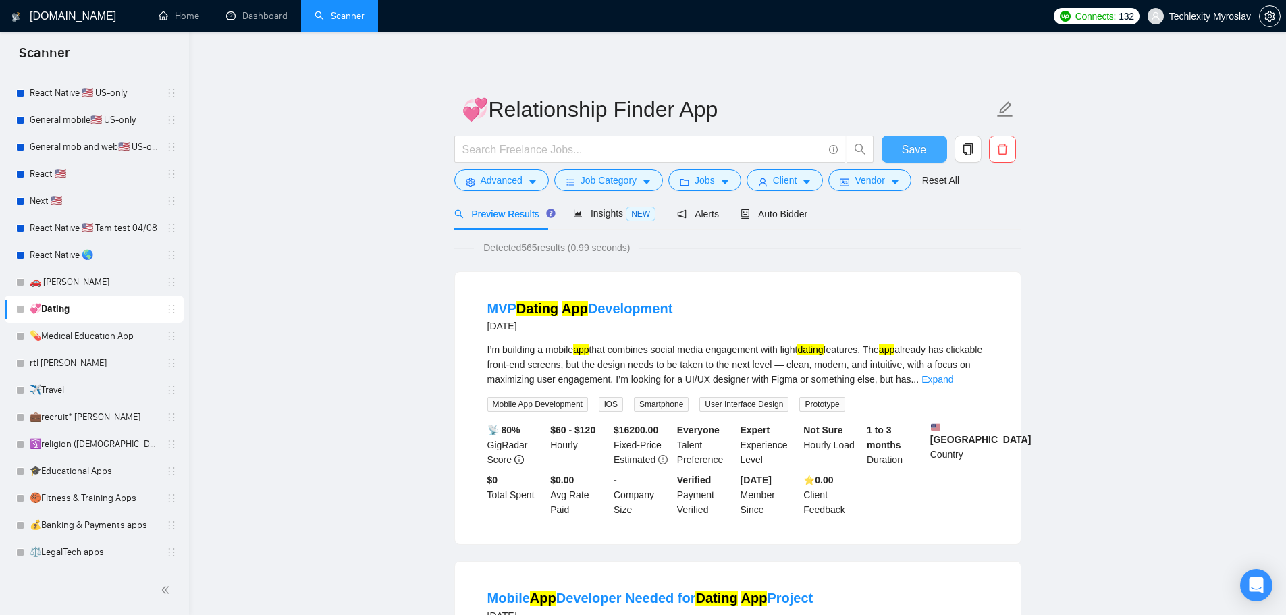
click at [915, 148] on span "Save" at bounding box center [914, 149] width 24 height 17
drag, startPoint x: 75, startPoint y: 281, endPoint x: 94, endPoint y: 282, distance: 19.0
click at [75, 281] on link "🚗 [PERSON_NAME]" at bounding box center [94, 282] width 128 height 27
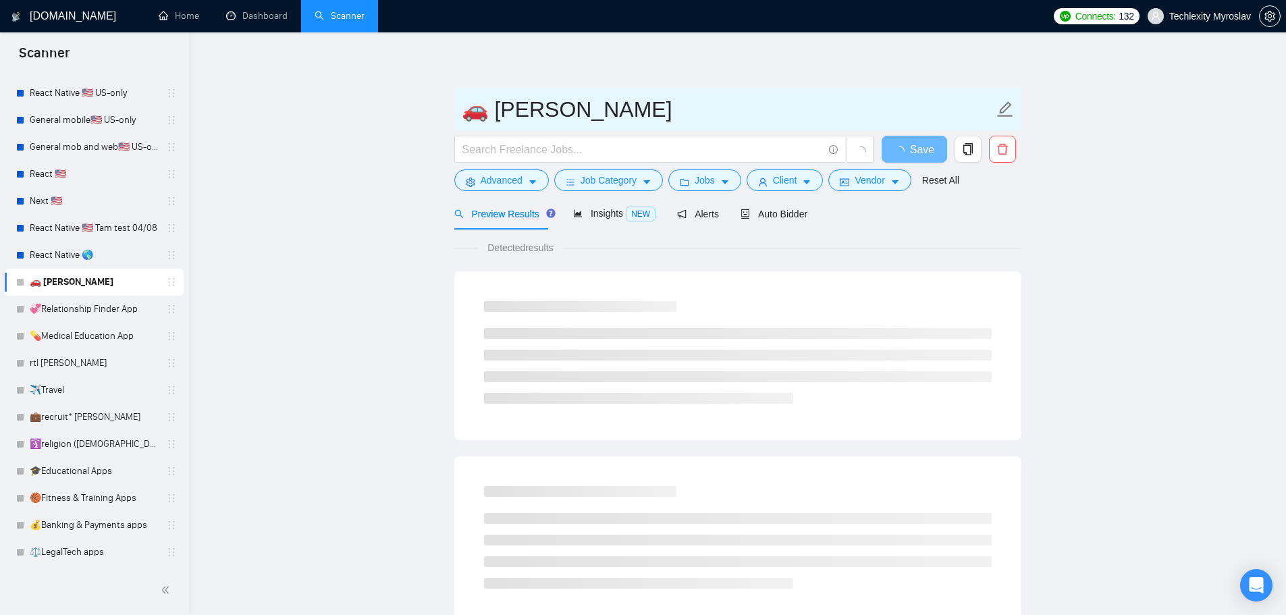
click at [497, 116] on input "🚗 [PERSON_NAME]" at bounding box center [728, 109] width 532 height 34
paste input "Taxi Booking App"
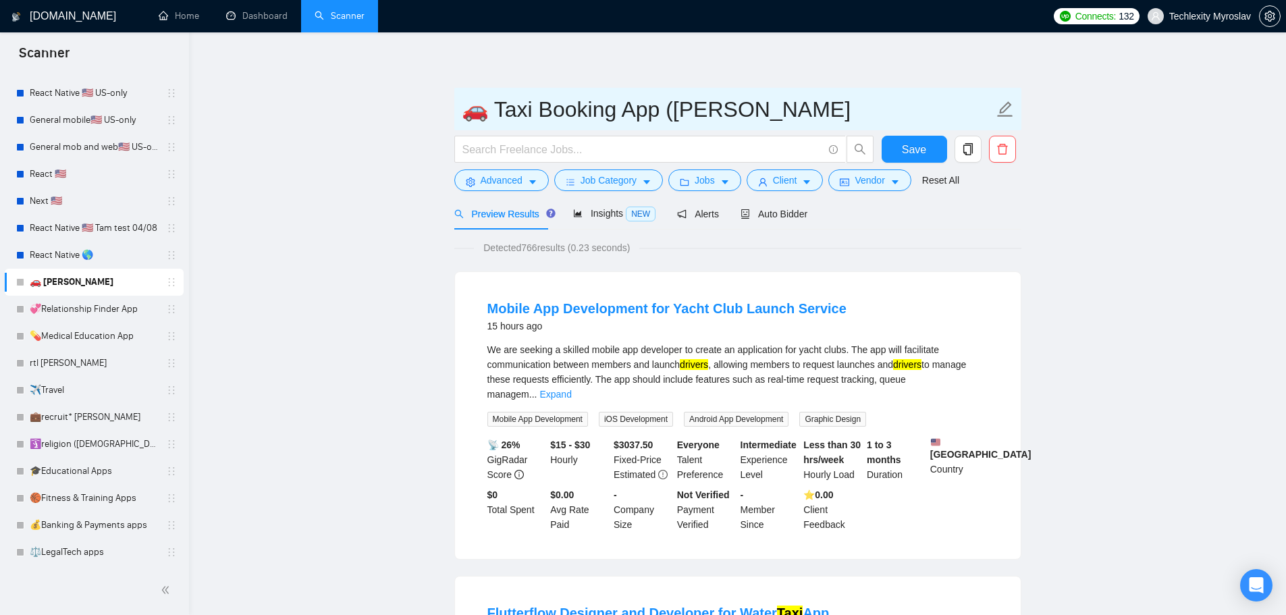
click at [761, 103] on input "🚗 Taxi Booking App ([PERSON_NAME]" at bounding box center [728, 109] width 532 height 34
type input "🚗 Taxi Booking App ([PERSON_NAME])"
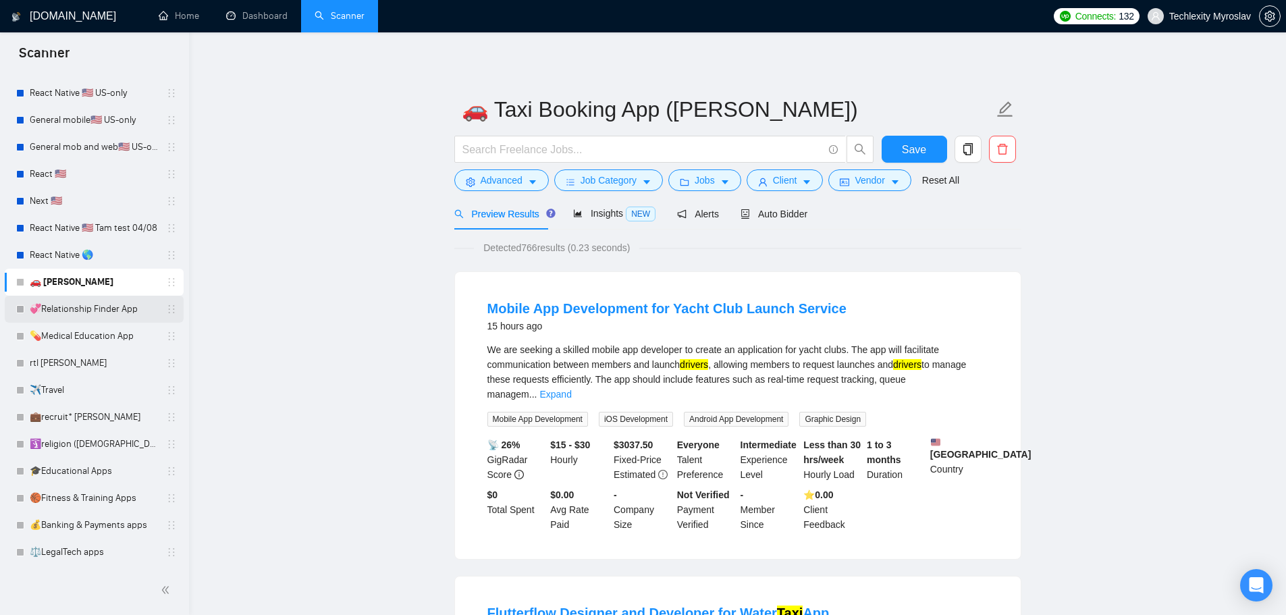
click at [89, 313] on link "💞Relationship Finder App" at bounding box center [94, 309] width 128 height 27
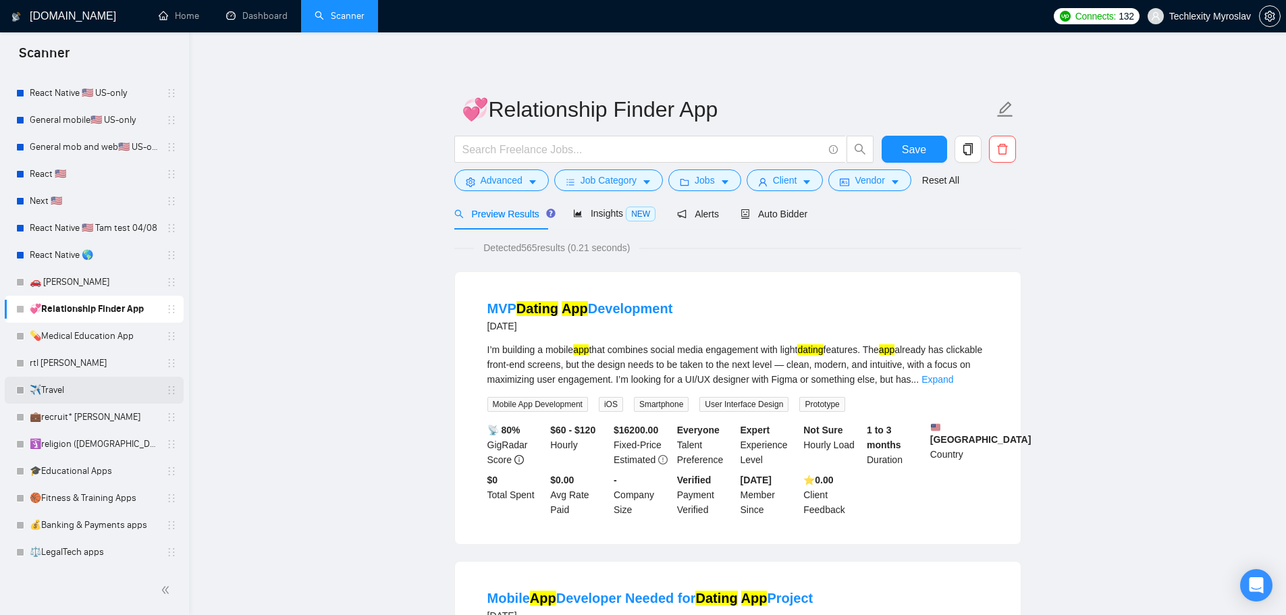
click at [87, 383] on link "✈️Travel" at bounding box center [94, 390] width 128 height 27
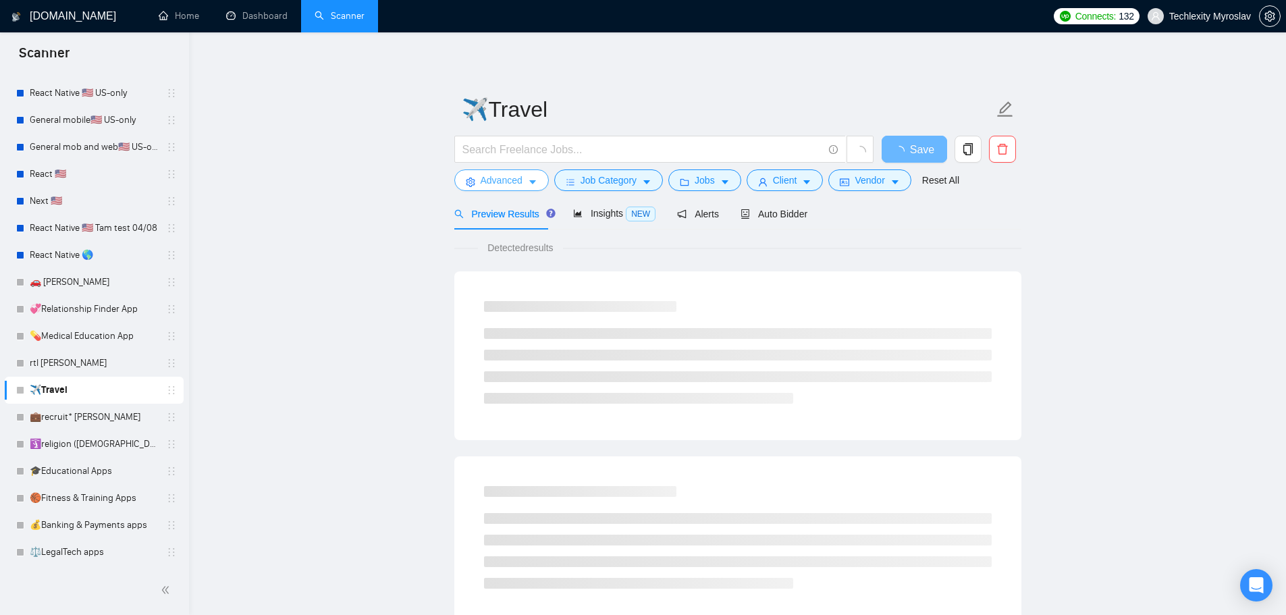
click at [516, 179] on span "Advanced" at bounding box center [502, 180] width 42 height 15
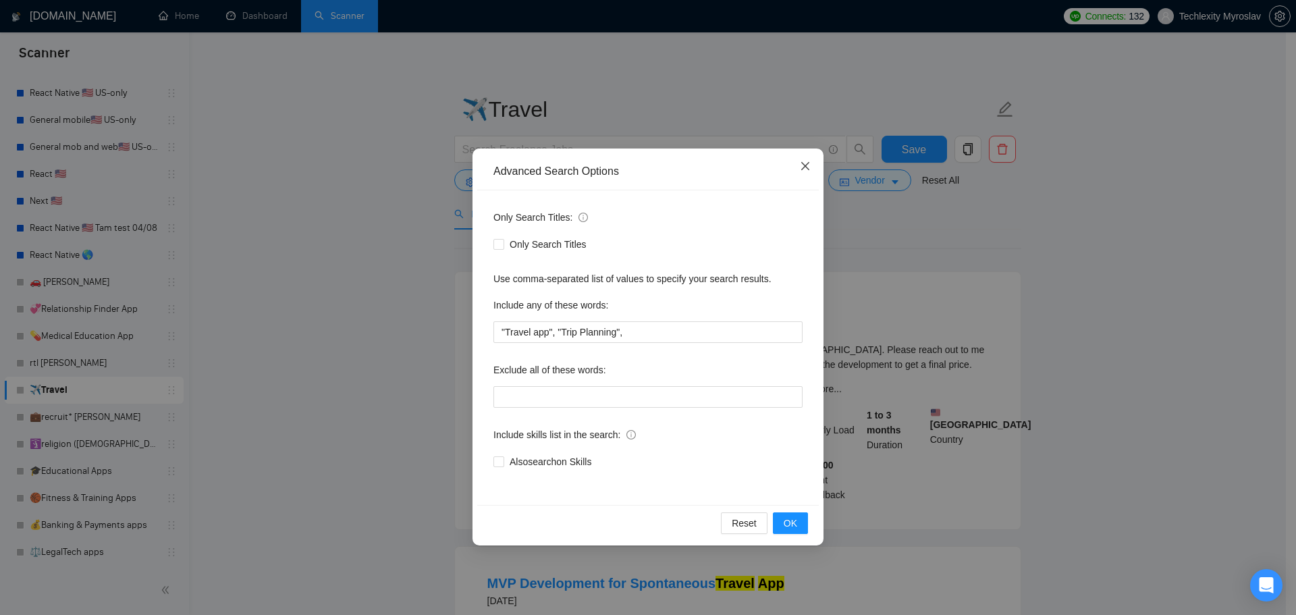
click at [793, 174] on span "Close" at bounding box center [805, 167] width 36 height 36
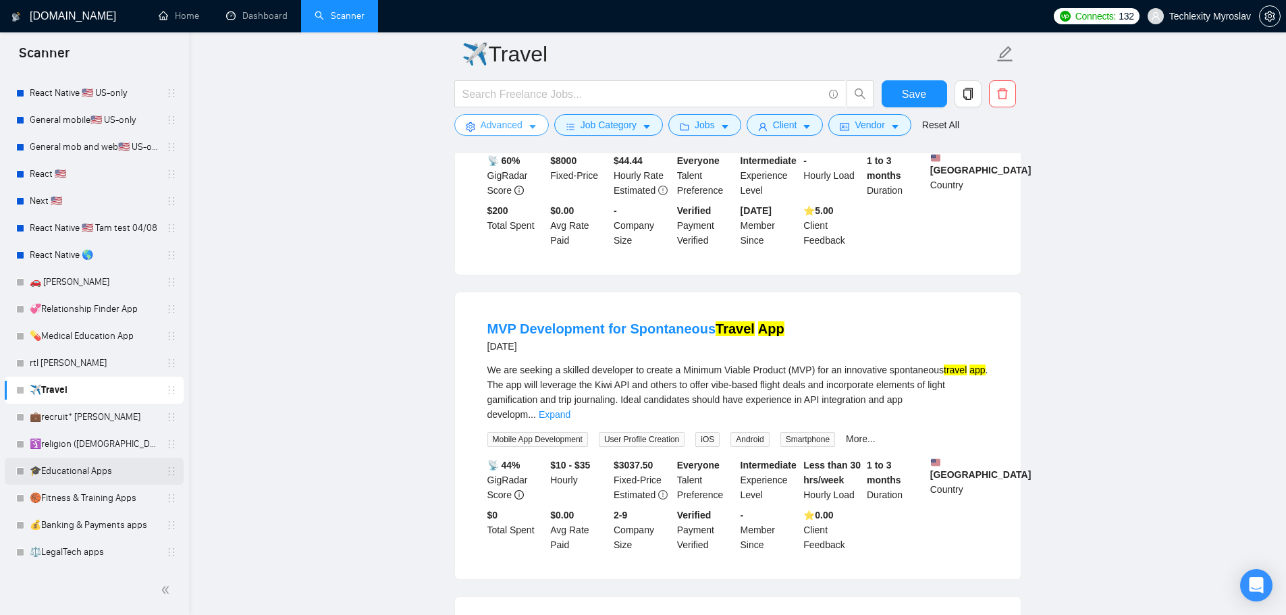
scroll to position [270, 0]
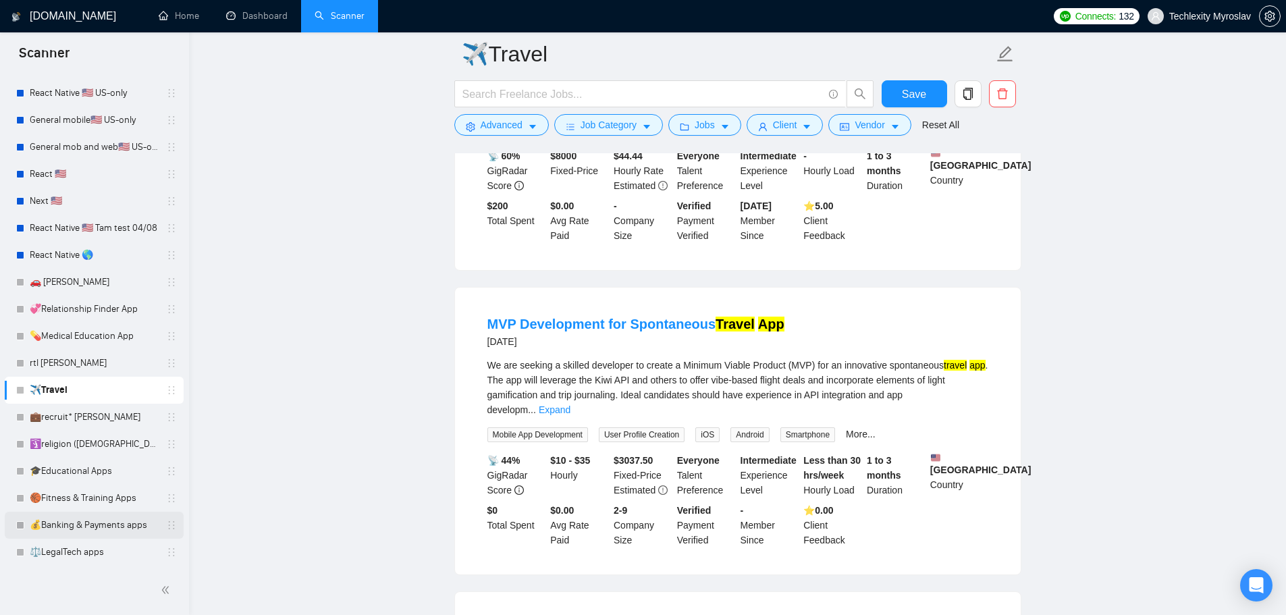
click at [133, 530] on link "💰Banking & Payments apps" at bounding box center [94, 525] width 128 height 27
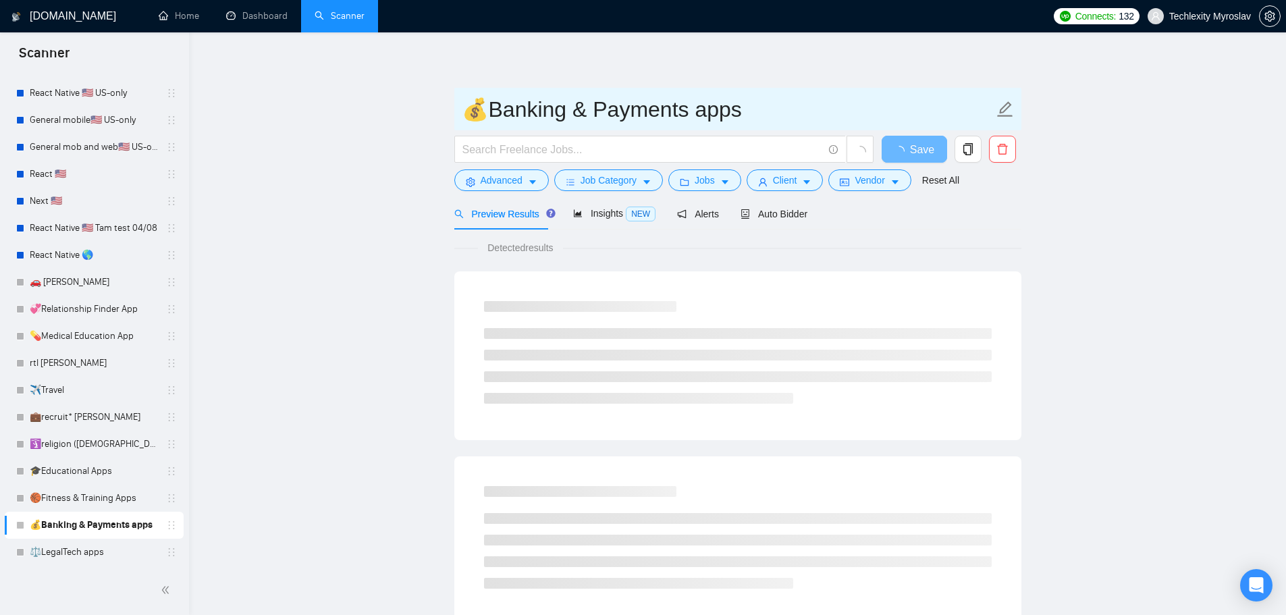
click at [702, 117] on input "💰Banking & Payments apps" at bounding box center [728, 109] width 532 height 34
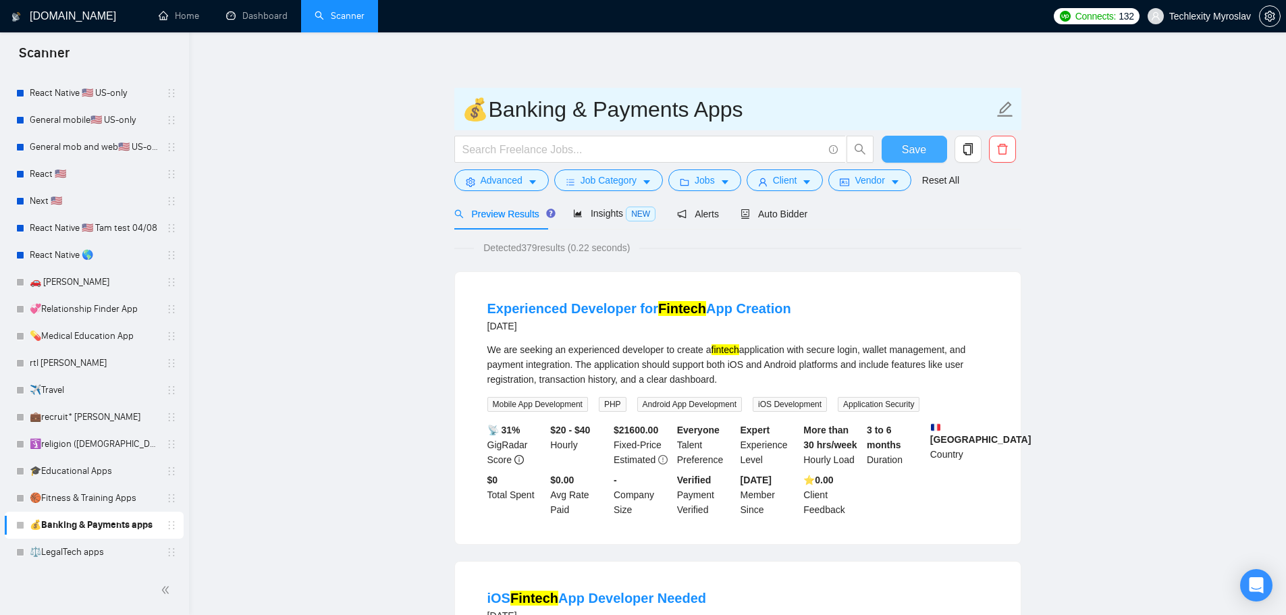
type input "💰Banking & Payments Apps"
click at [928, 146] on button "Save" at bounding box center [914, 149] width 65 height 27
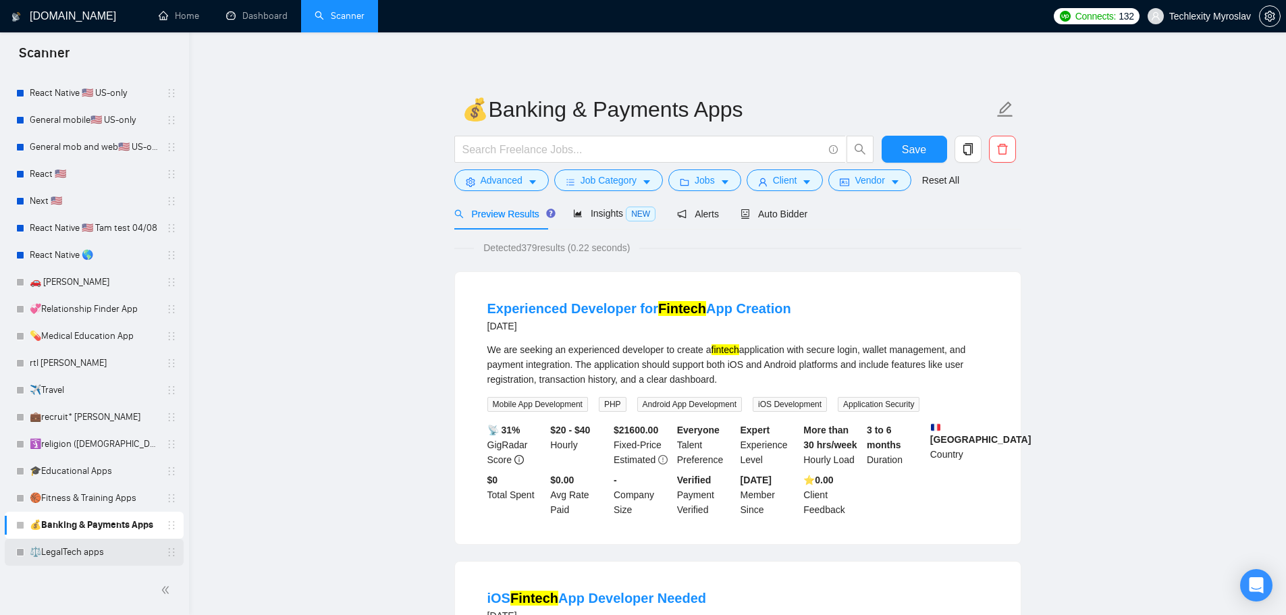
click at [101, 550] on link "⚖️LegalTech apps" at bounding box center [94, 552] width 128 height 27
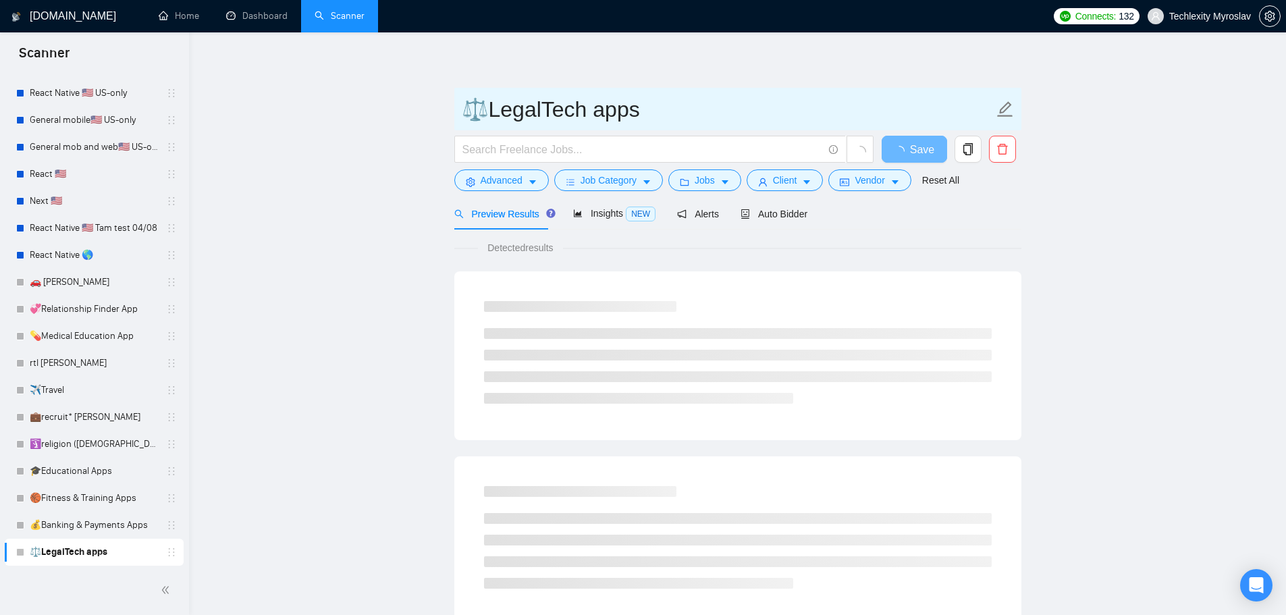
drag, startPoint x: 601, startPoint y: 109, endPoint x: 595, endPoint y: 115, distance: 8.1
click at [596, 114] on input "⚖️LegalTech apps" at bounding box center [728, 109] width 532 height 34
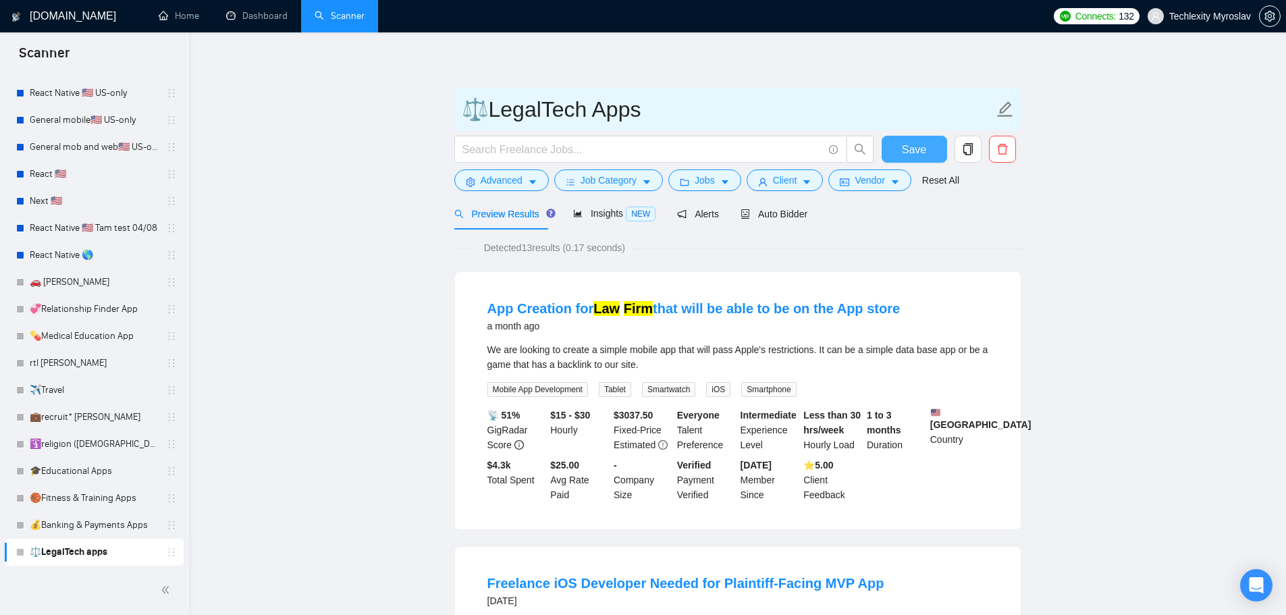
type input "⚖️LegalTech Apps"
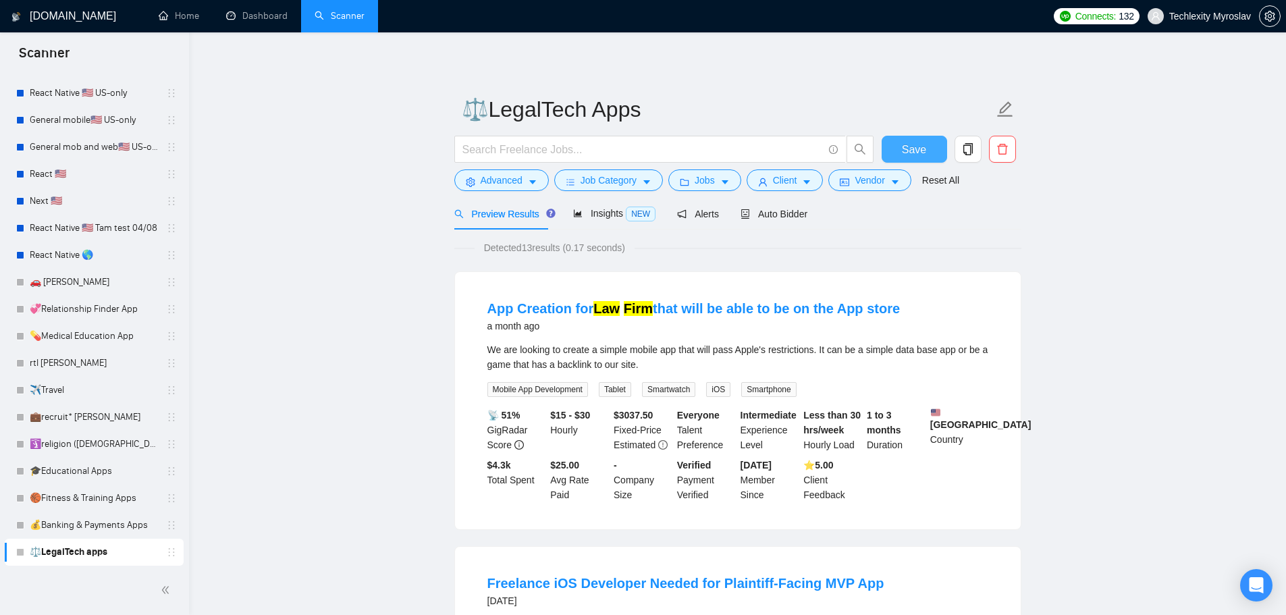
click at [907, 149] on span "Save" at bounding box center [914, 149] width 24 height 17
click at [93, 445] on link "🛐religion ([DEMOGRAPHIC_DATA][PERSON_NAME])" at bounding box center [94, 444] width 128 height 27
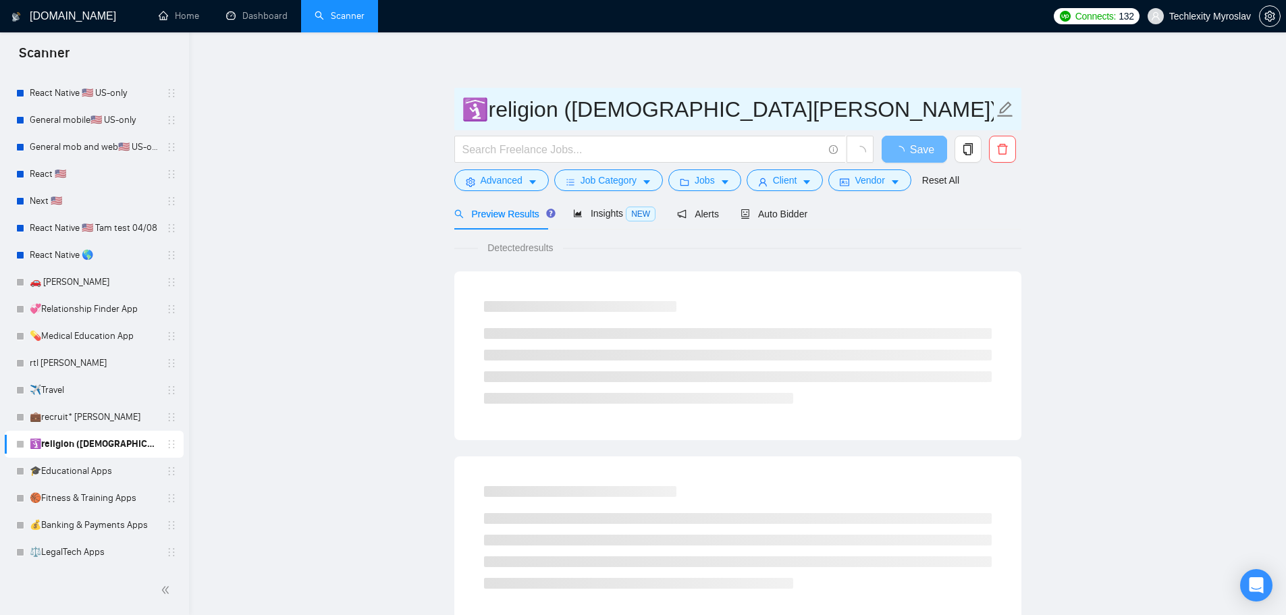
drag, startPoint x: 501, startPoint y: 114, endPoint x: 496, endPoint y: 119, distance: 7.2
click at [496, 119] on input "🛐religion ([DEMOGRAPHIC_DATA][PERSON_NAME])" at bounding box center [728, 109] width 532 height 34
click at [494, 120] on input "🛐religion ([DEMOGRAPHIC_DATA][PERSON_NAME])" at bounding box center [728, 109] width 532 height 34
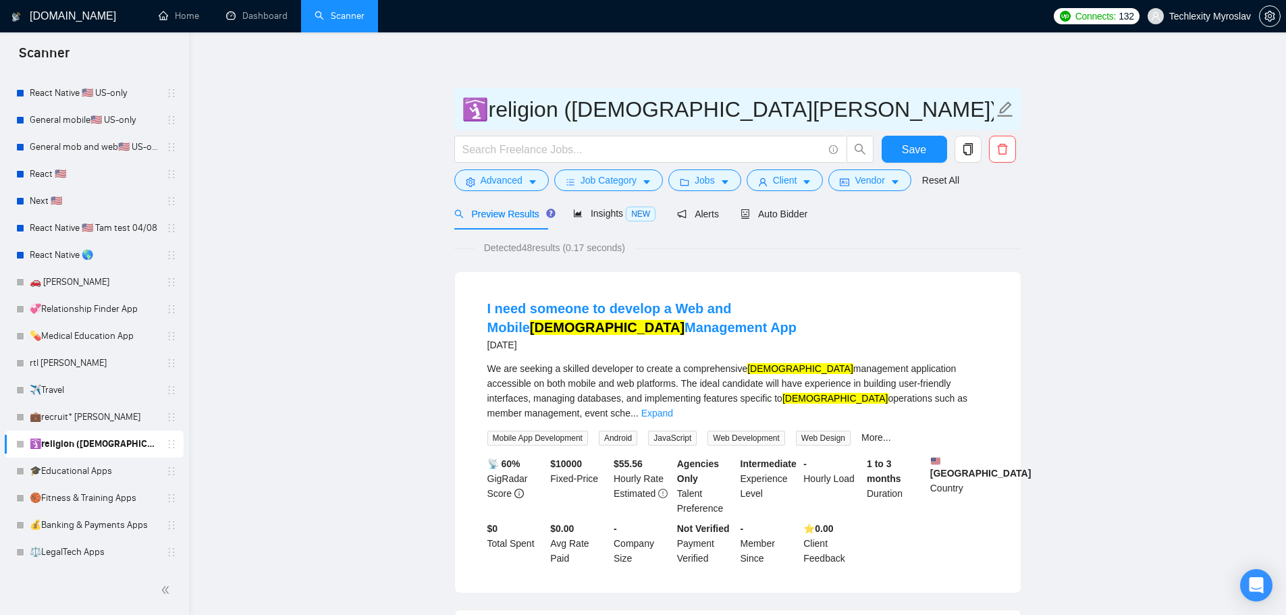
drag, startPoint x: 497, startPoint y: 117, endPoint x: 489, endPoint y: 117, distance: 7.4
click at [489, 117] on input "🛐religion ([DEMOGRAPHIC_DATA][PERSON_NAME])" at bounding box center [728, 109] width 532 height 34
click at [575, 110] on input "🛐Religion ([DEMOGRAPHIC_DATA][PERSON_NAME])" at bounding box center [728, 109] width 532 height 34
type input "🛐Religion app ([DEMOGRAPHIC_DATA][PERSON_NAME])"
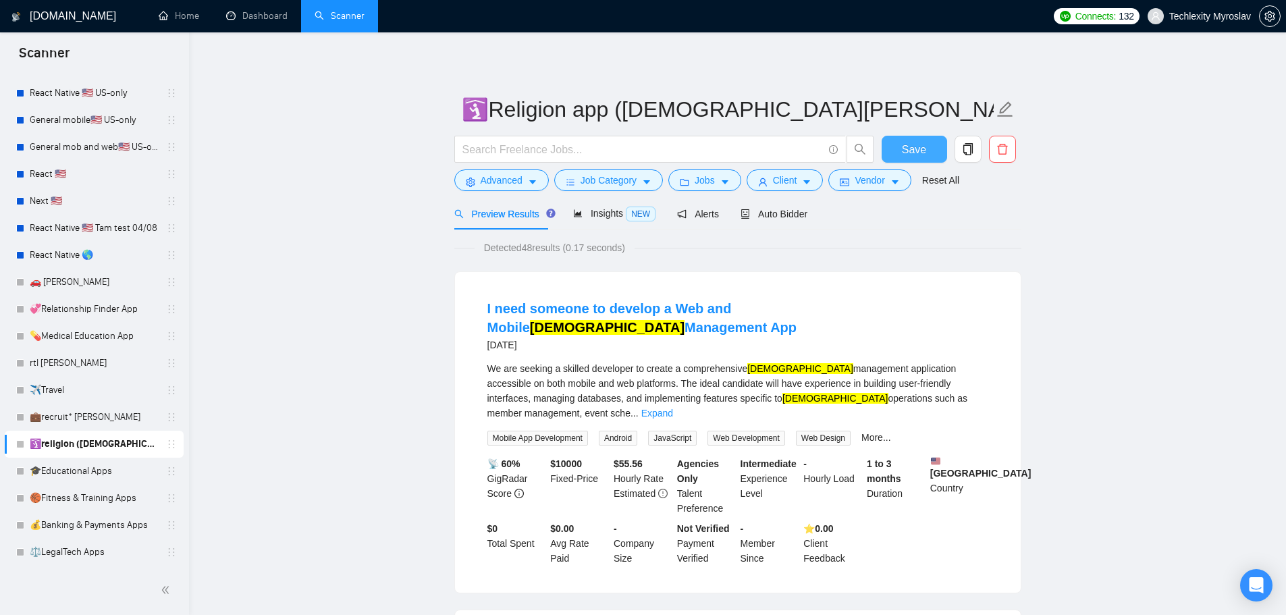
click at [899, 151] on button "Save" at bounding box center [914, 149] width 65 height 27
click at [95, 414] on link "💼recruit* [PERSON_NAME]" at bounding box center [94, 417] width 128 height 27
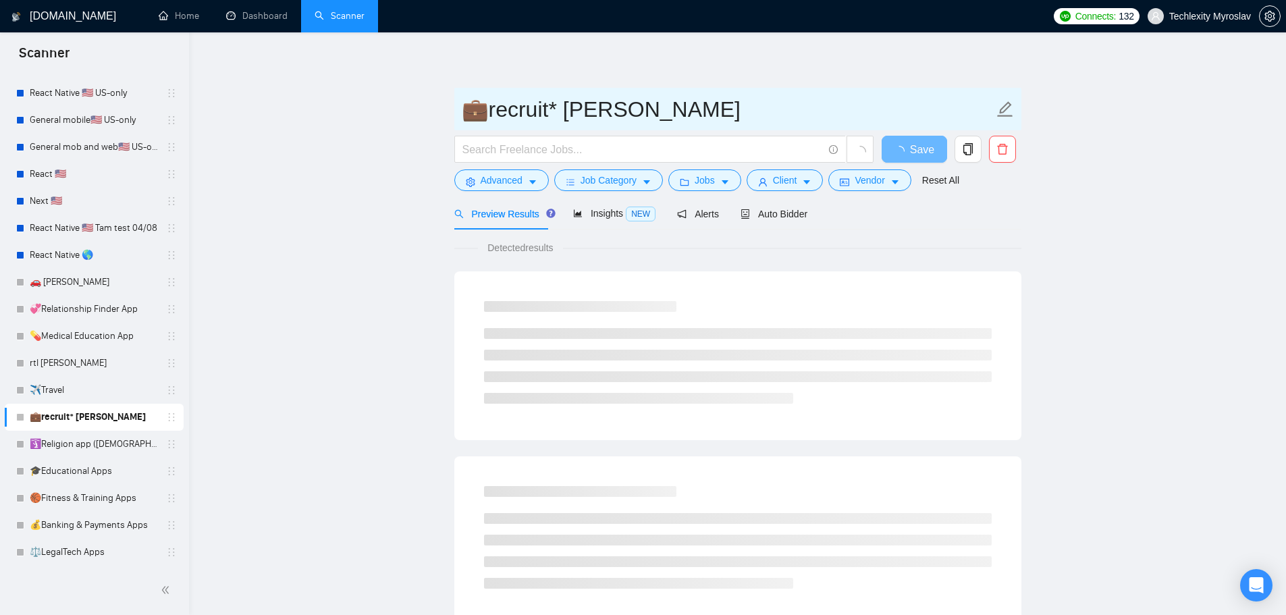
click at [493, 120] on input "💼recruit* [PERSON_NAME]" at bounding box center [728, 109] width 532 height 34
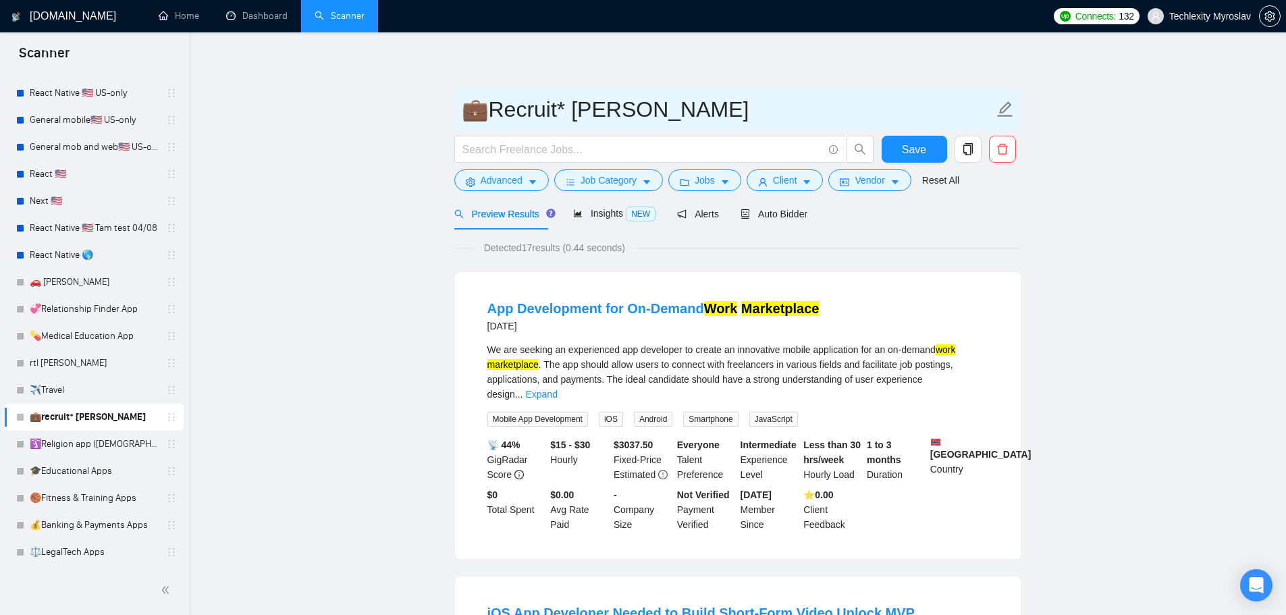
click at [562, 109] on input "💼Recruit* [PERSON_NAME]" at bounding box center [728, 109] width 532 height 34
click at [625, 108] on input "💼Recruit App ([PERSON_NAME])" at bounding box center [728, 109] width 532 height 34
type input "💼Recruit App ([PERSON_NAME])"
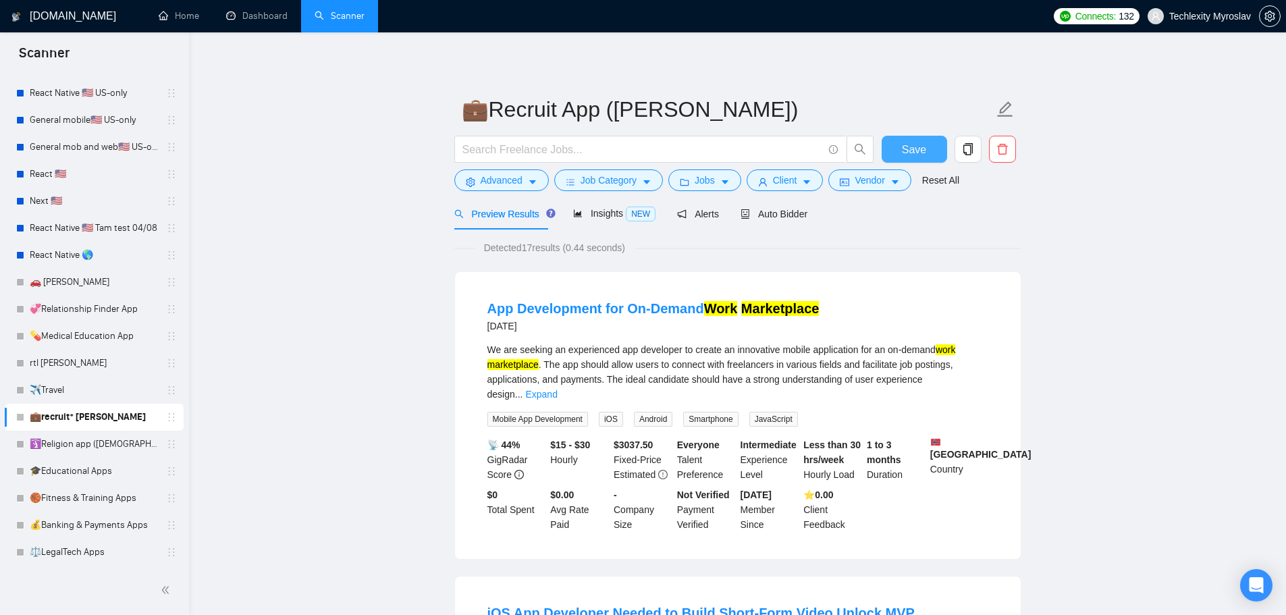
click at [911, 144] on span "Save" at bounding box center [914, 149] width 24 height 17
click at [90, 445] on link "🛐Religion app ([DEMOGRAPHIC_DATA][PERSON_NAME])" at bounding box center [94, 444] width 128 height 27
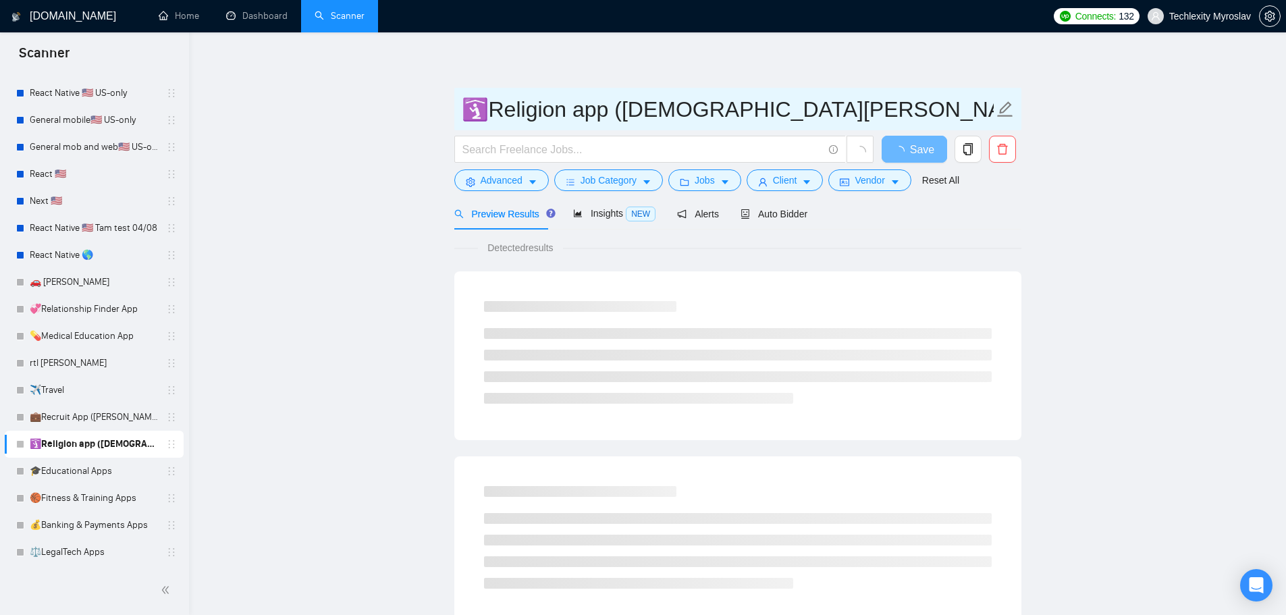
drag, startPoint x: 698, startPoint y: 111, endPoint x: 707, endPoint y: 115, distance: 10.0
click at [707, 115] on input "🛐Religion app ([DEMOGRAPHIC_DATA][PERSON_NAME])" at bounding box center [728, 109] width 532 height 34
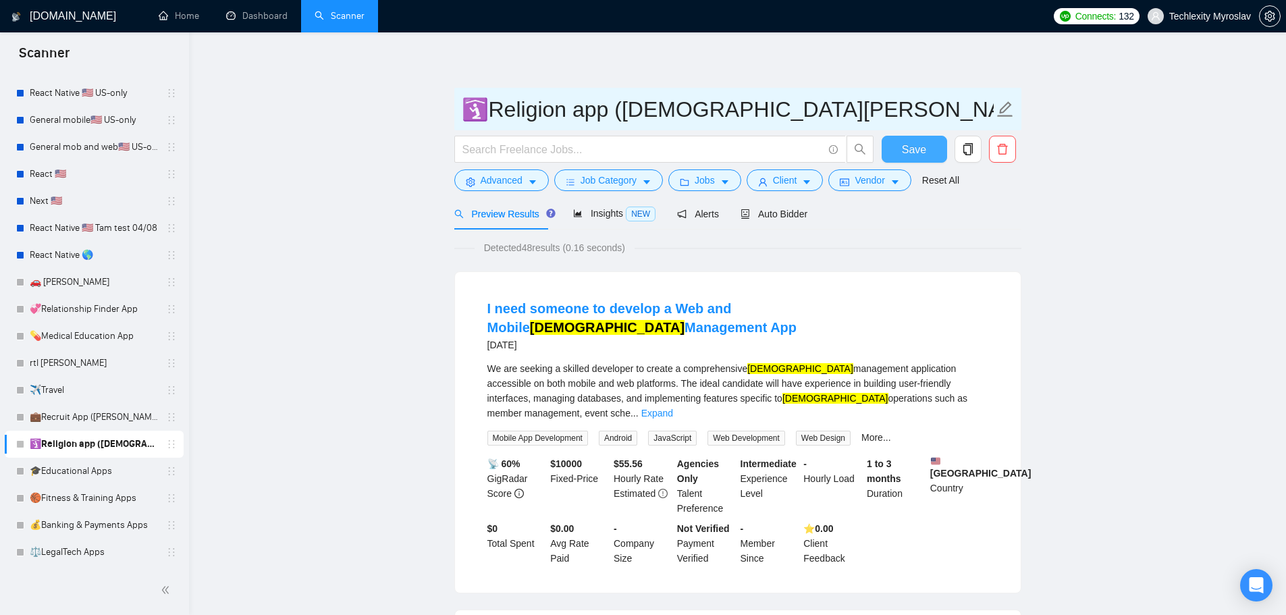
type input "🛐Religion app ([DEMOGRAPHIC_DATA][PERSON_NAME])"
click at [915, 151] on span "Save" at bounding box center [914, 149] width 24 height 17
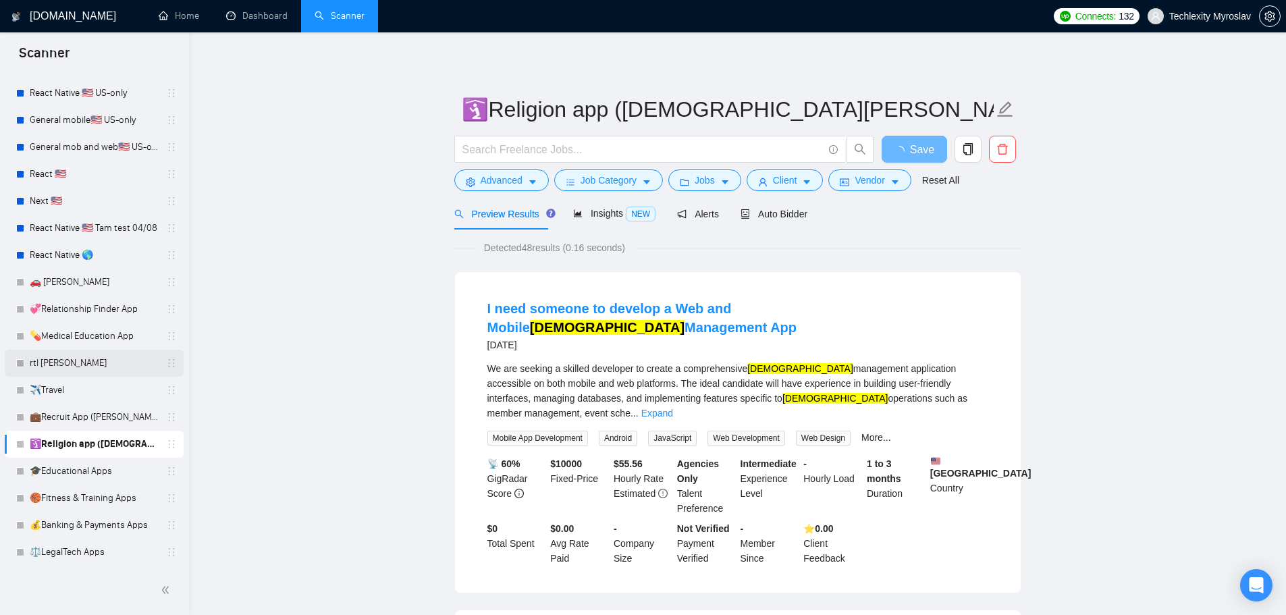
click at [105, 360] on link "rtl [PERSON_NAME]" at bounding box center [94, 363] width 128 height 27
